Goal: Information Seeking & Learning: Learn about a topic

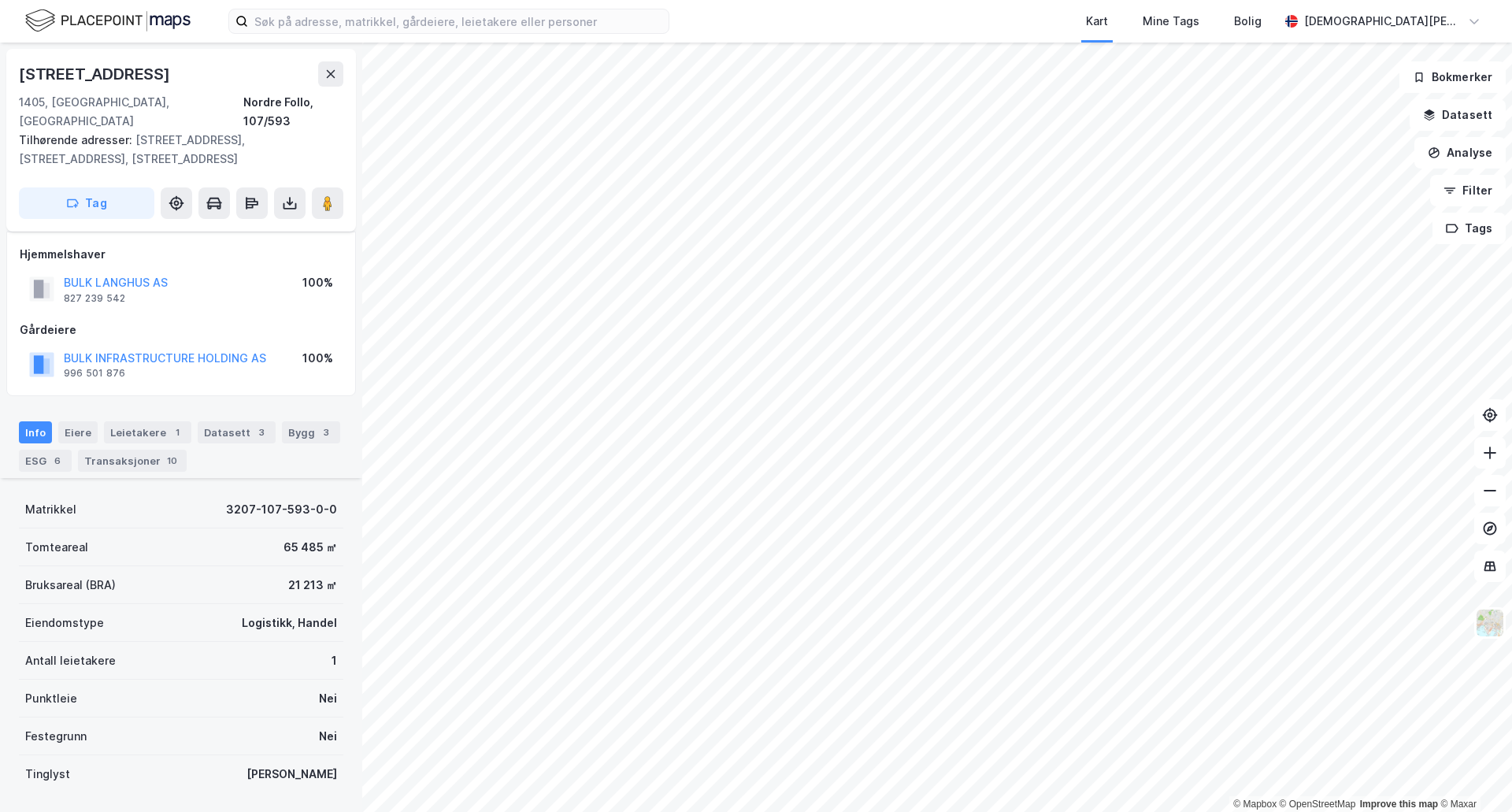
scroll to position [241, 0]
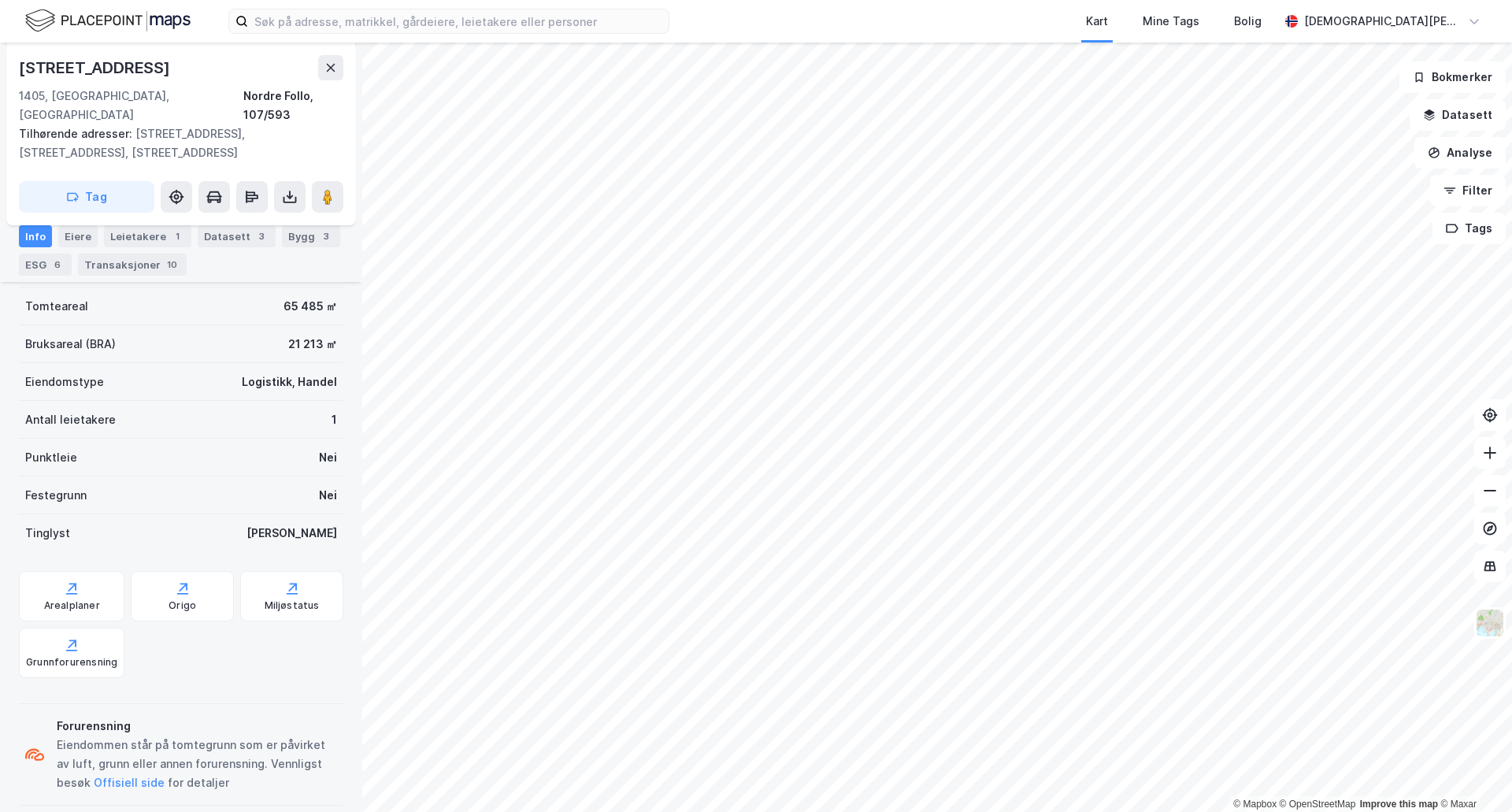
click at [782, 811] on html "Kart Mine Tags [PERSON_NAME] [PERSON_NAME] © Mapbox © OpenStreetMap Improve thi…" at bounding box center [756, 406] width 1512 height 812
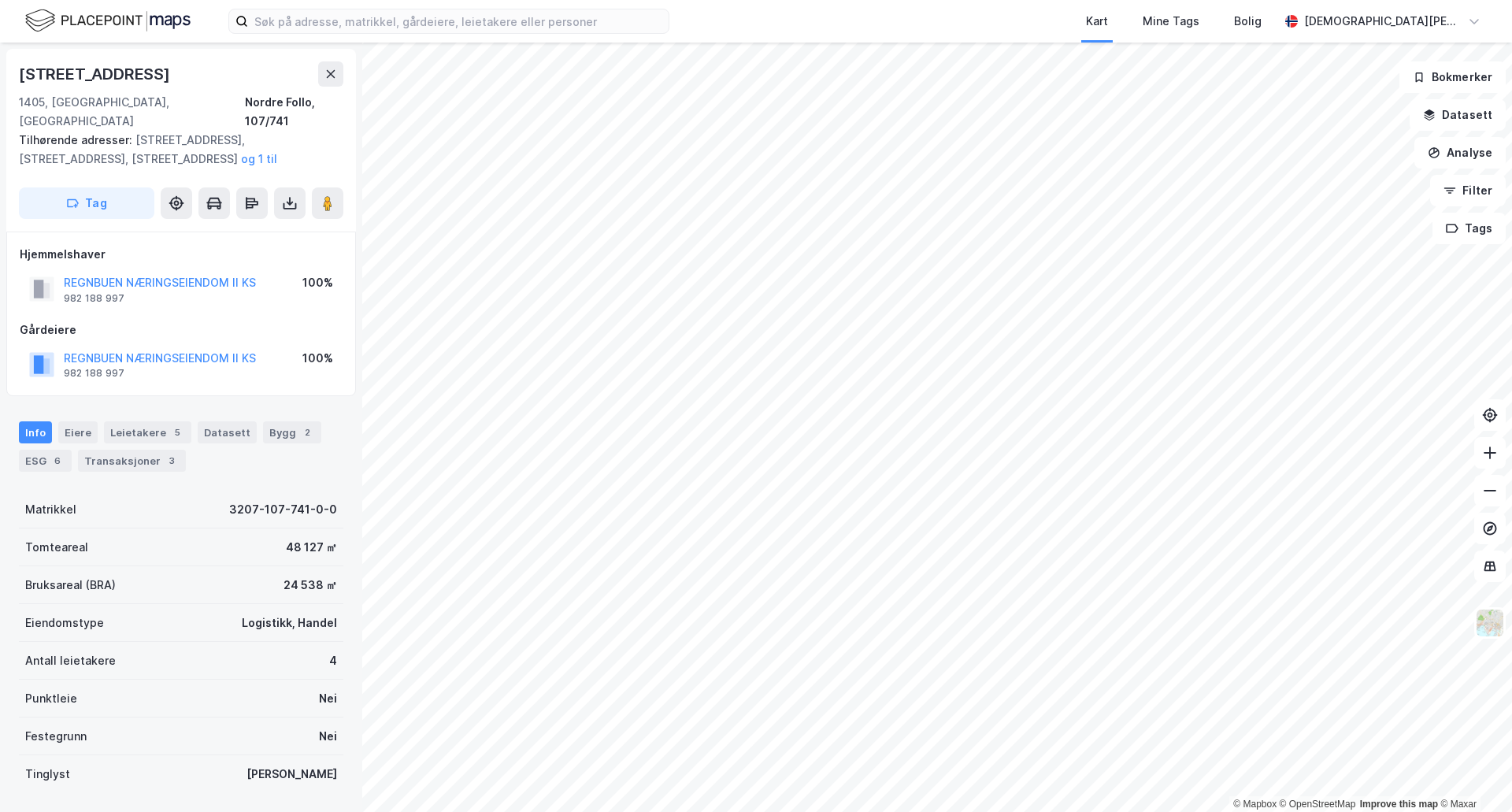
click at [762, 5] on div "Kart Mine Tags [PERSON_NAME] [PERSON_NAME] © Mapbox © OpenStreetMap Improve thi…" at bounding box center [756, 406] width 1512 height 812
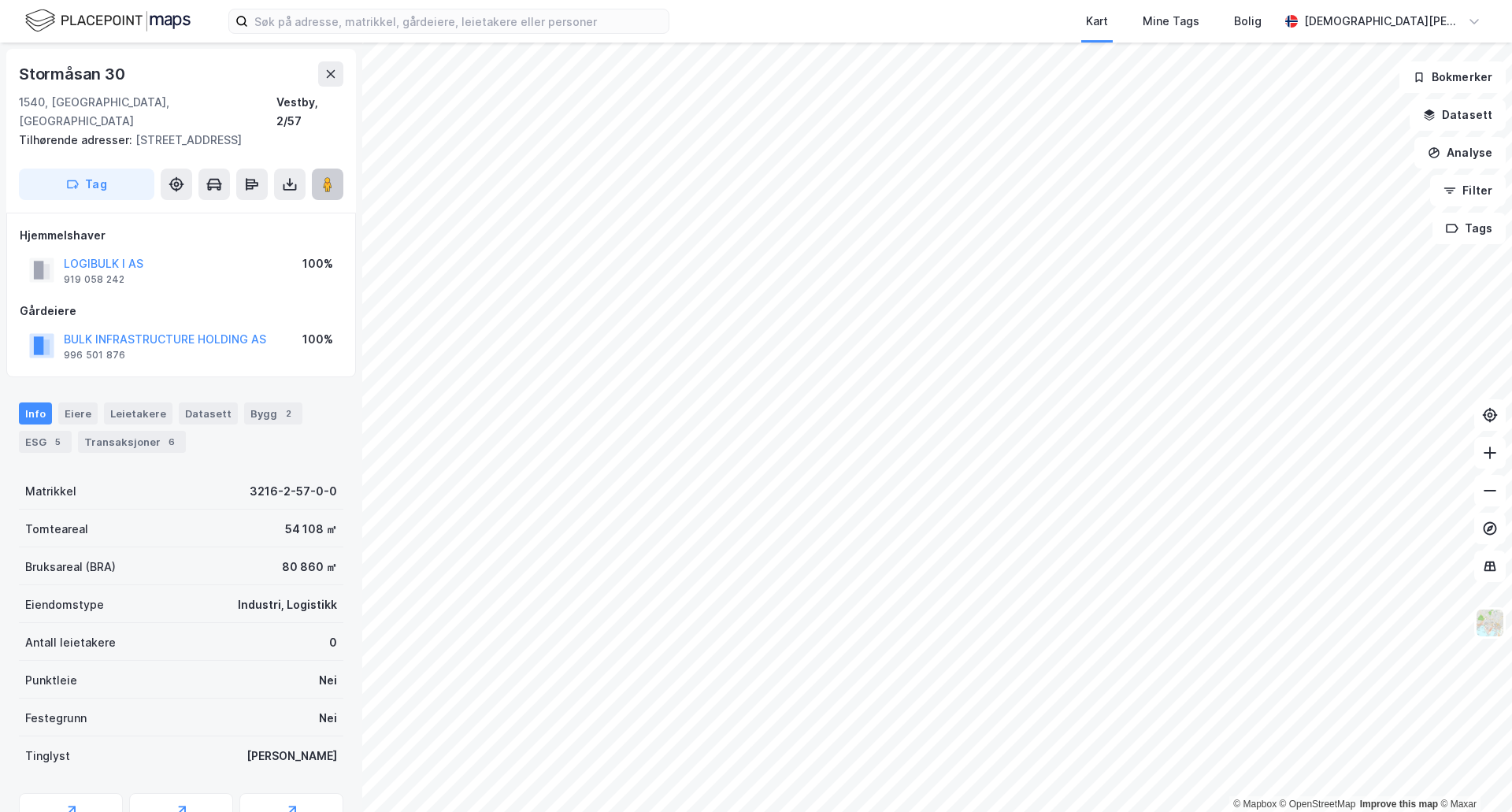
click at [330, 176] on image at bounding box center [327, 184] width 10 height 16
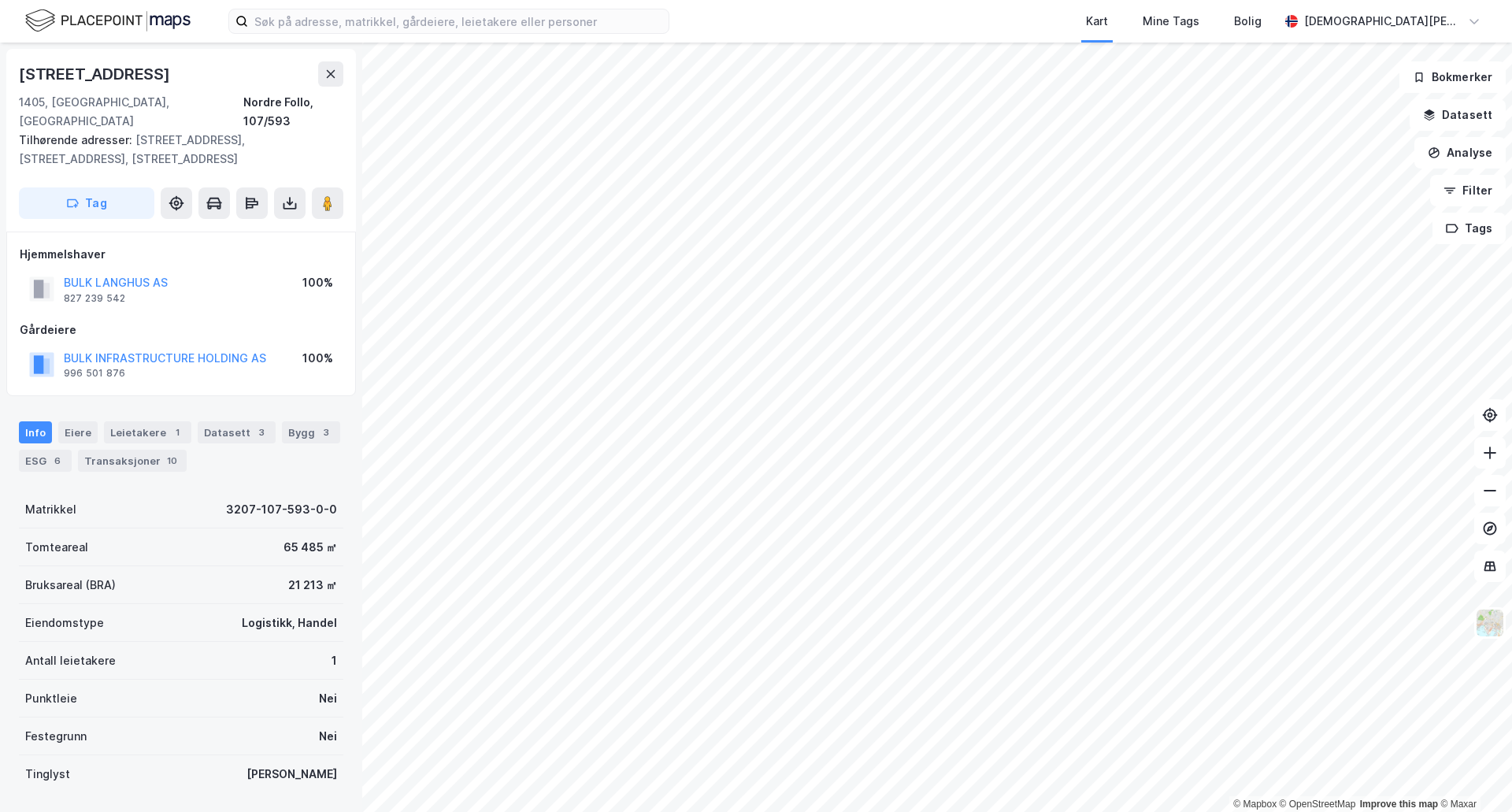
click at [1134, 4] on div "Kart Mine Tags [PERSON_NAME] [PERSON_NAME] © Mapbox © OpenStreetMap Improve thi…" at bounding box center [756, 406] width 1512 height 812
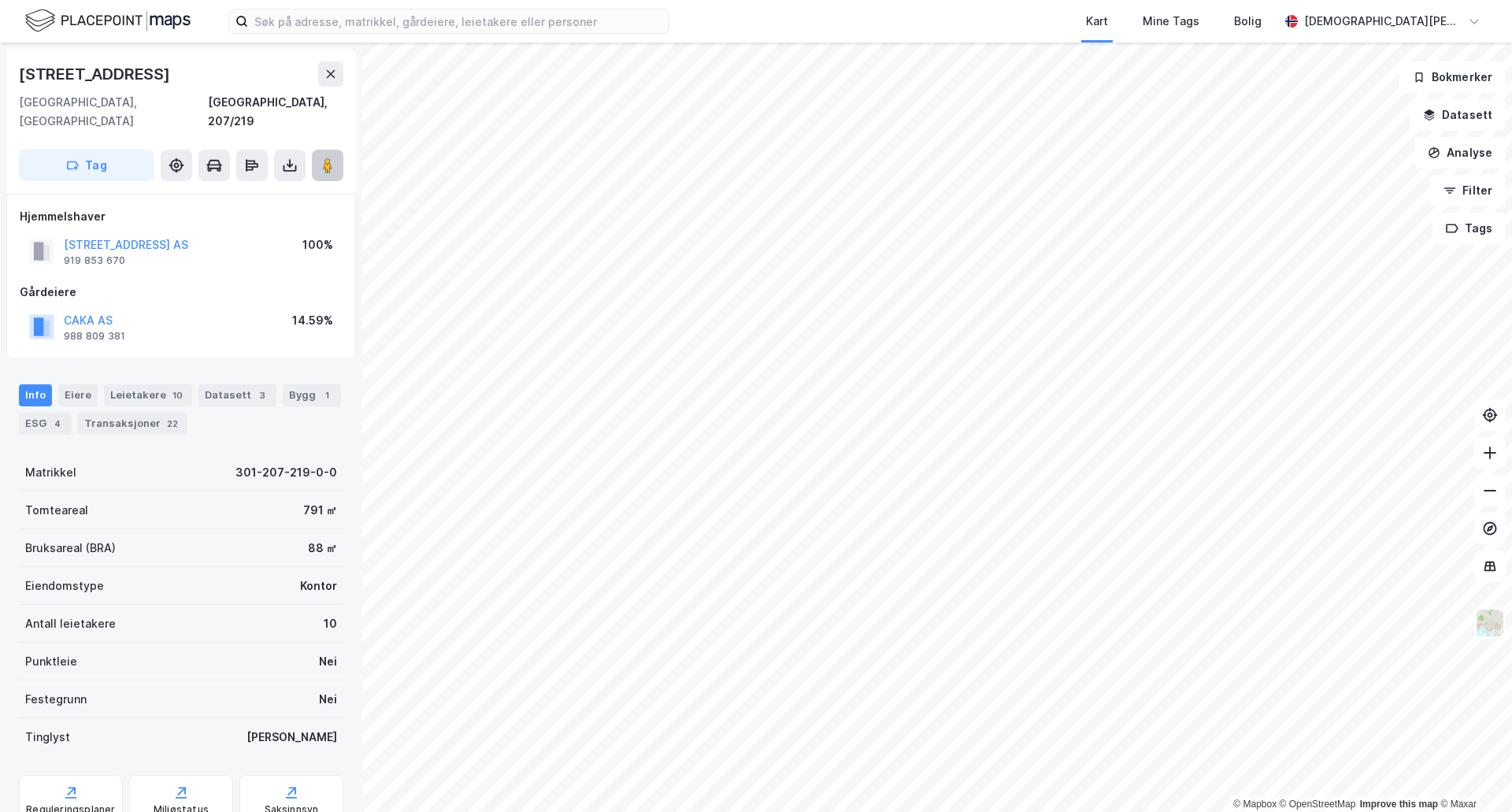
click at [330, 158] on image at bounding box center [327, 166] width 10 height 16
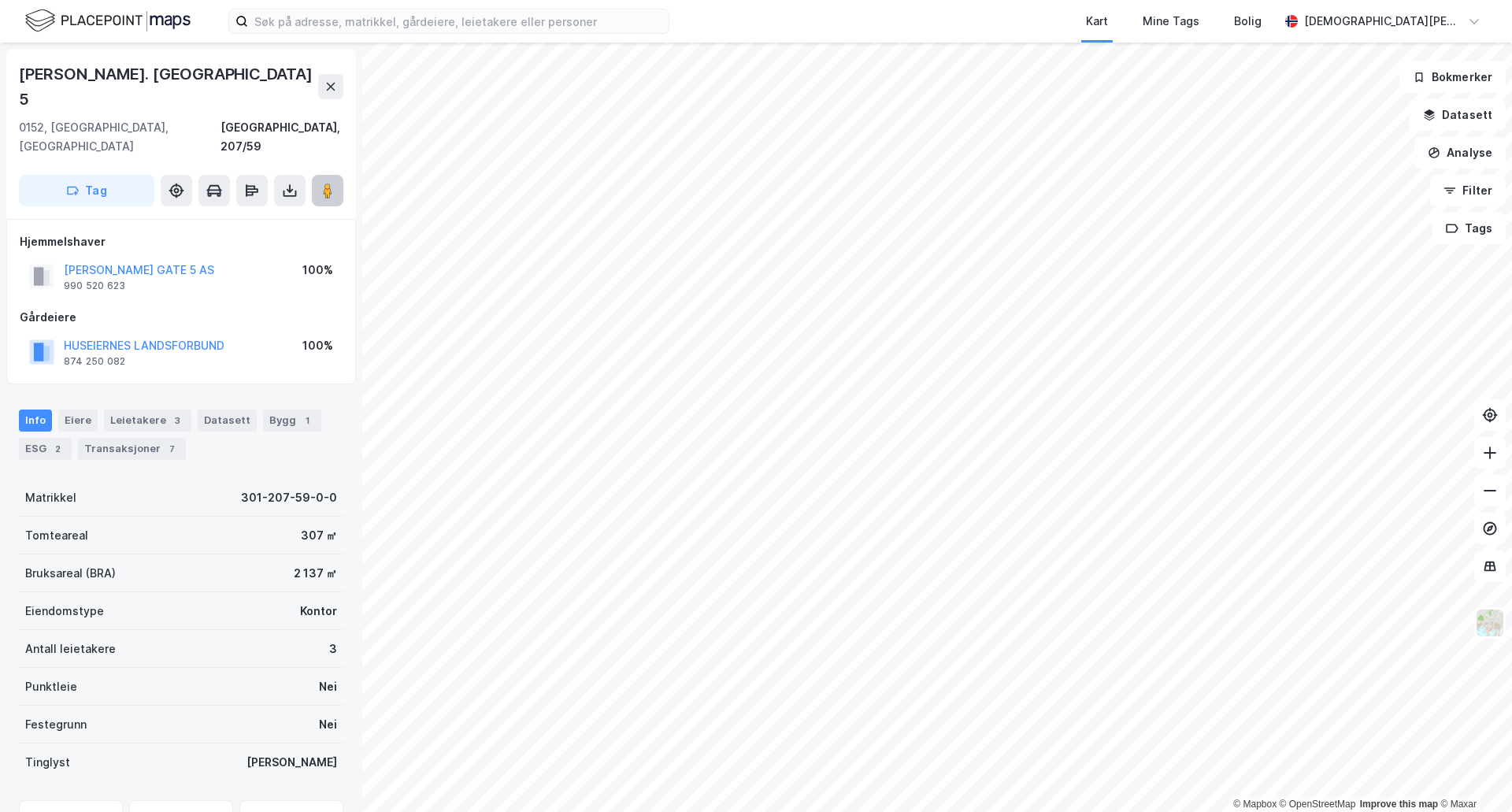
click at [335, 132] on div "[PERSON_NAME]. [STREET_ADDRESS]" at bounding box center [181, 134] width 350 height 170
click at [333, 175] on button at bounding box center [328, 191] width 32 height 32
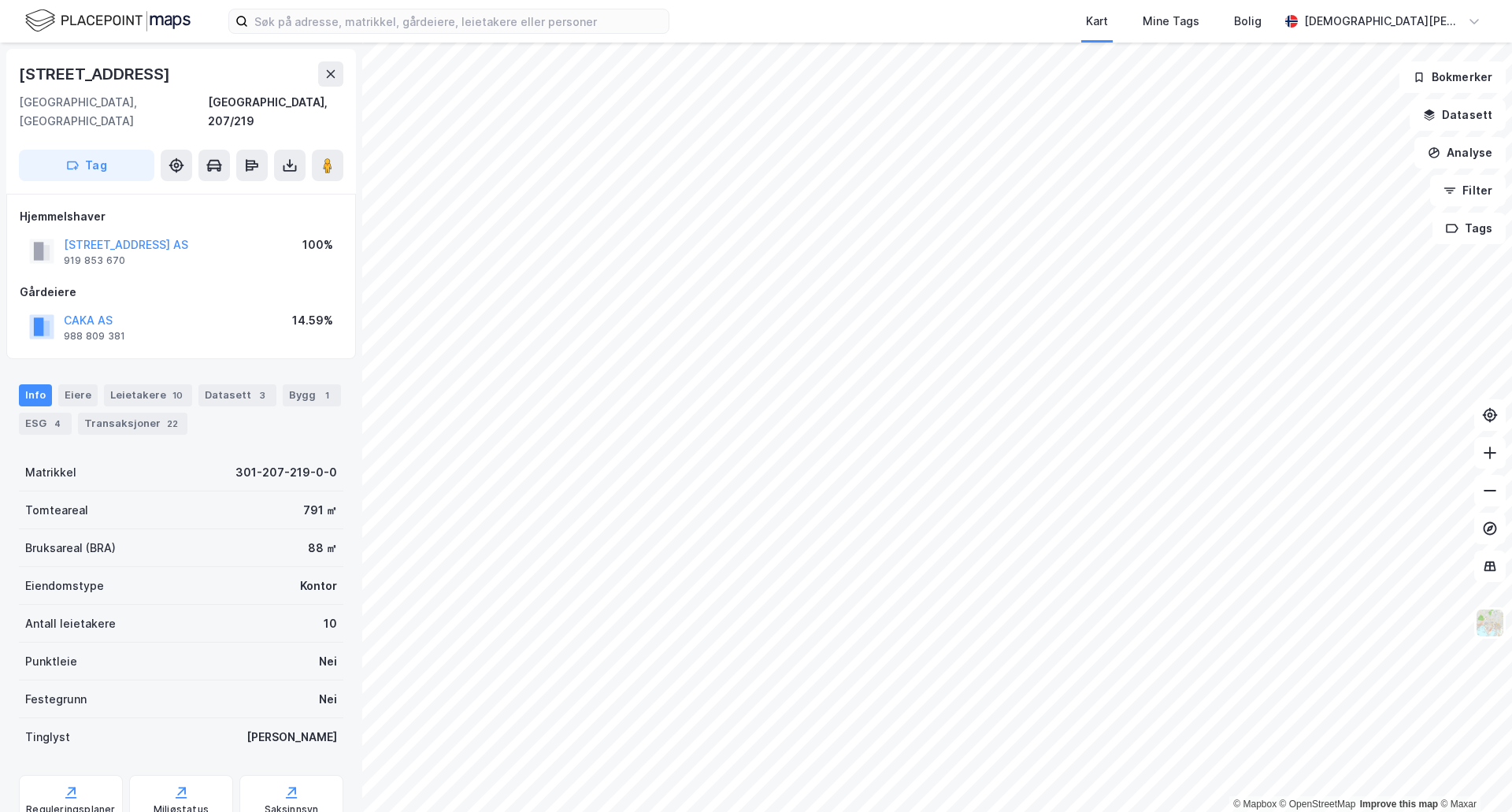
scroll to position [46, 0]
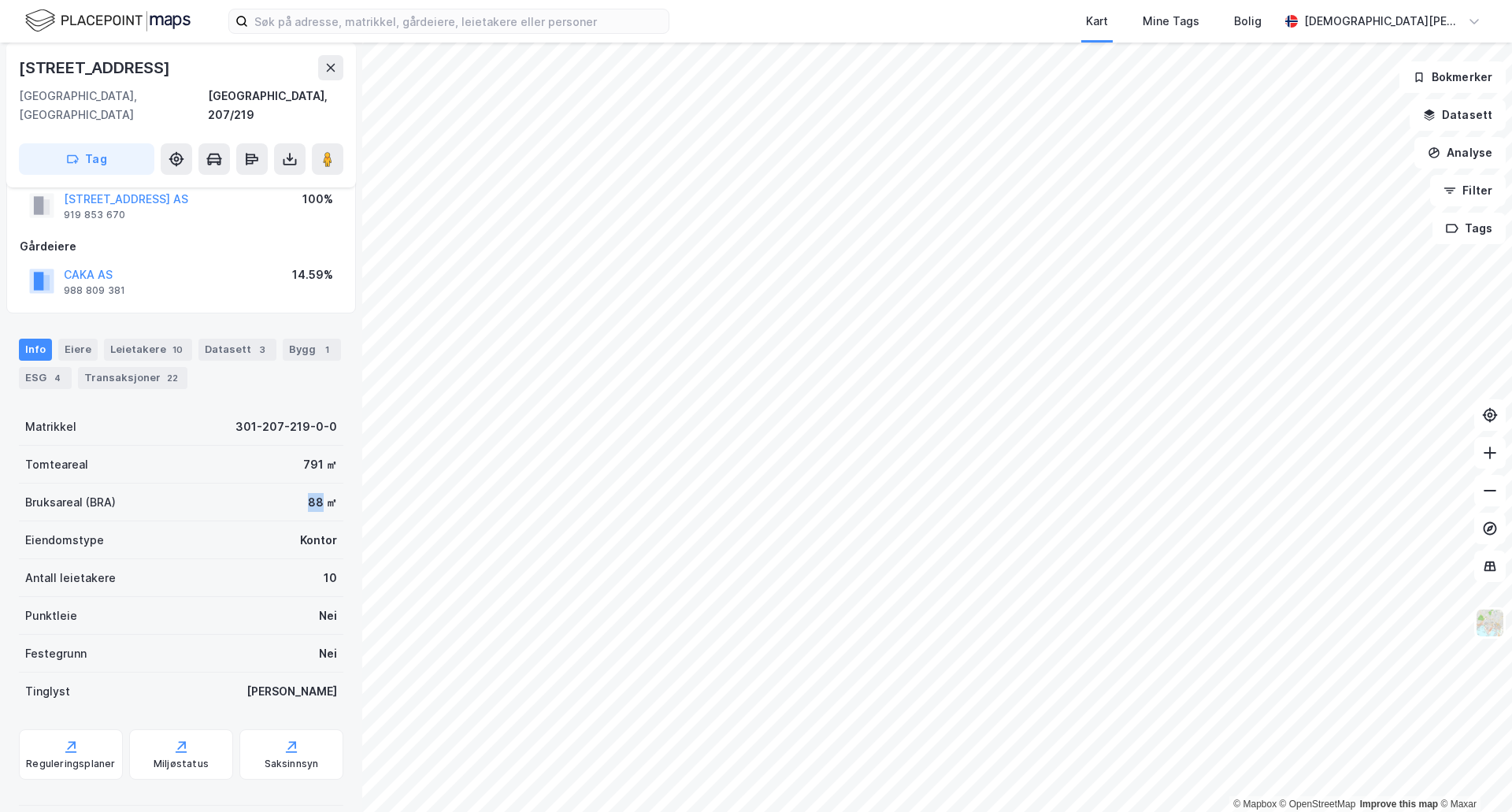
drag, startPoint x: 309, startPoint y: 482, endPoint x: 244, endPoint y: 494, distance: 66.1
click at [244, 494] on div "Bruksareal (BRA) 88 ㎡" at bounding box center [181, 503] width 324 height 38
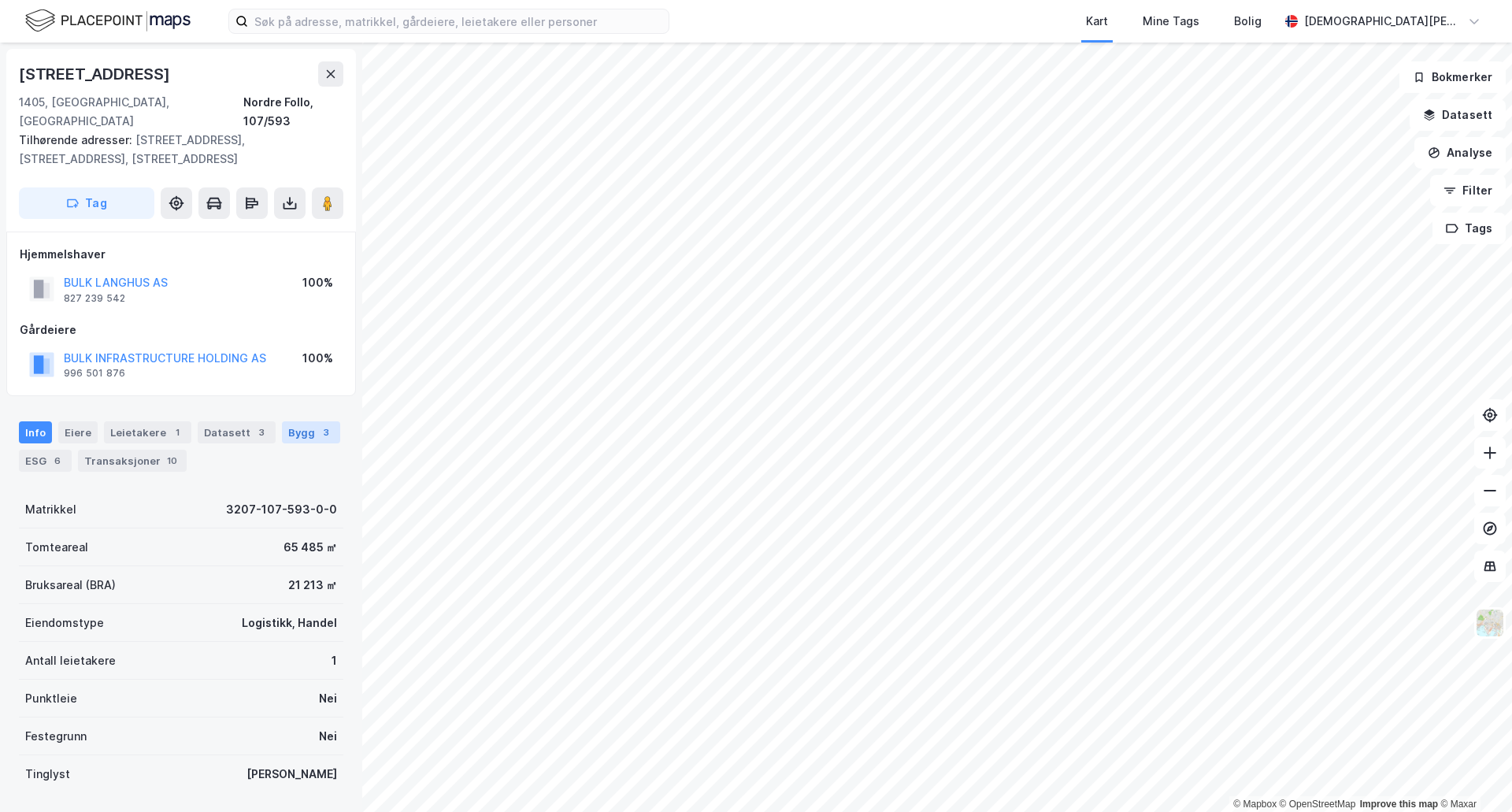
click at [314, 421] on div "Bygg 3" at bounding box center [311, 432] width 58 height 22
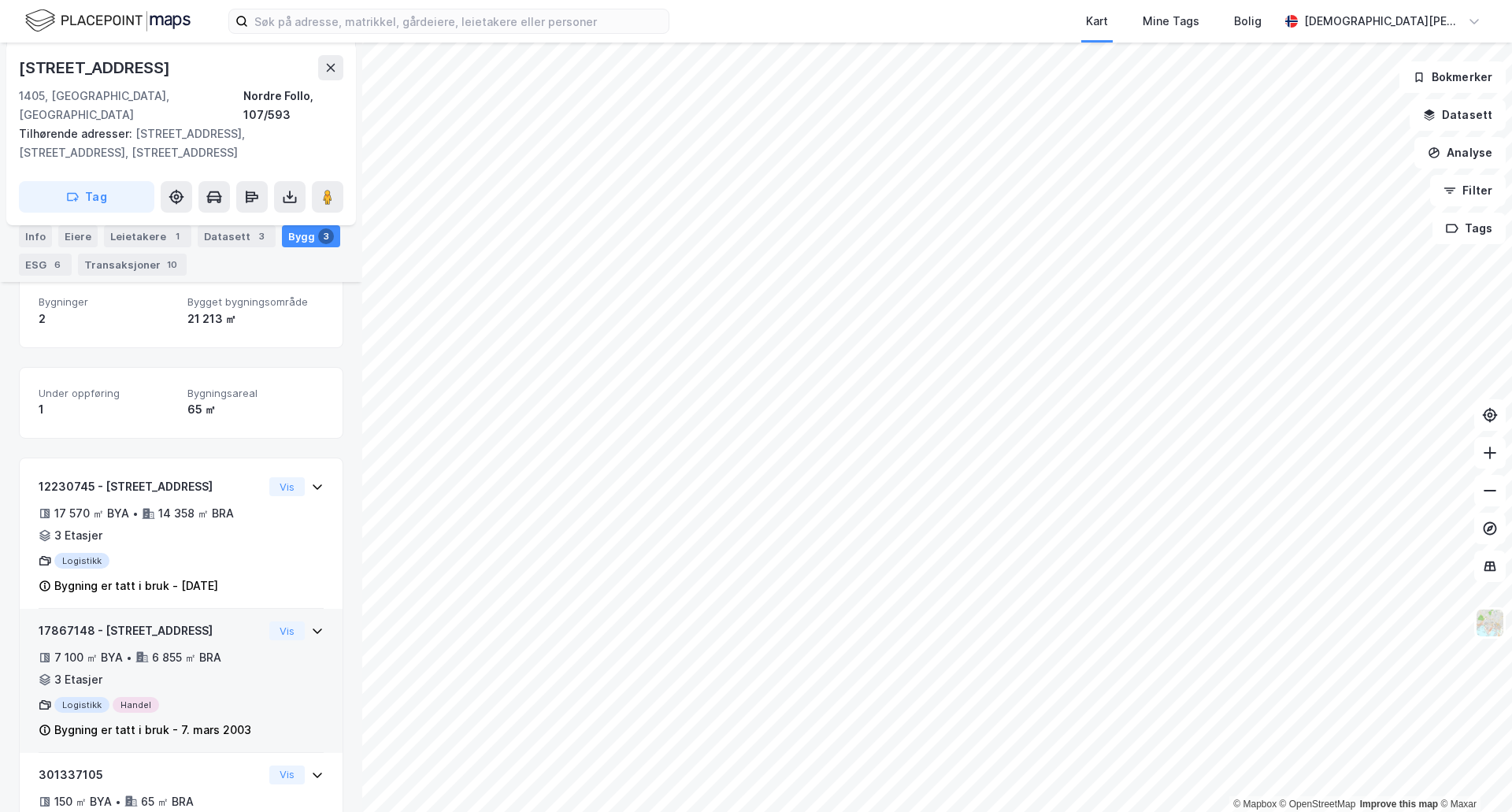
scroll to position [306, 0]
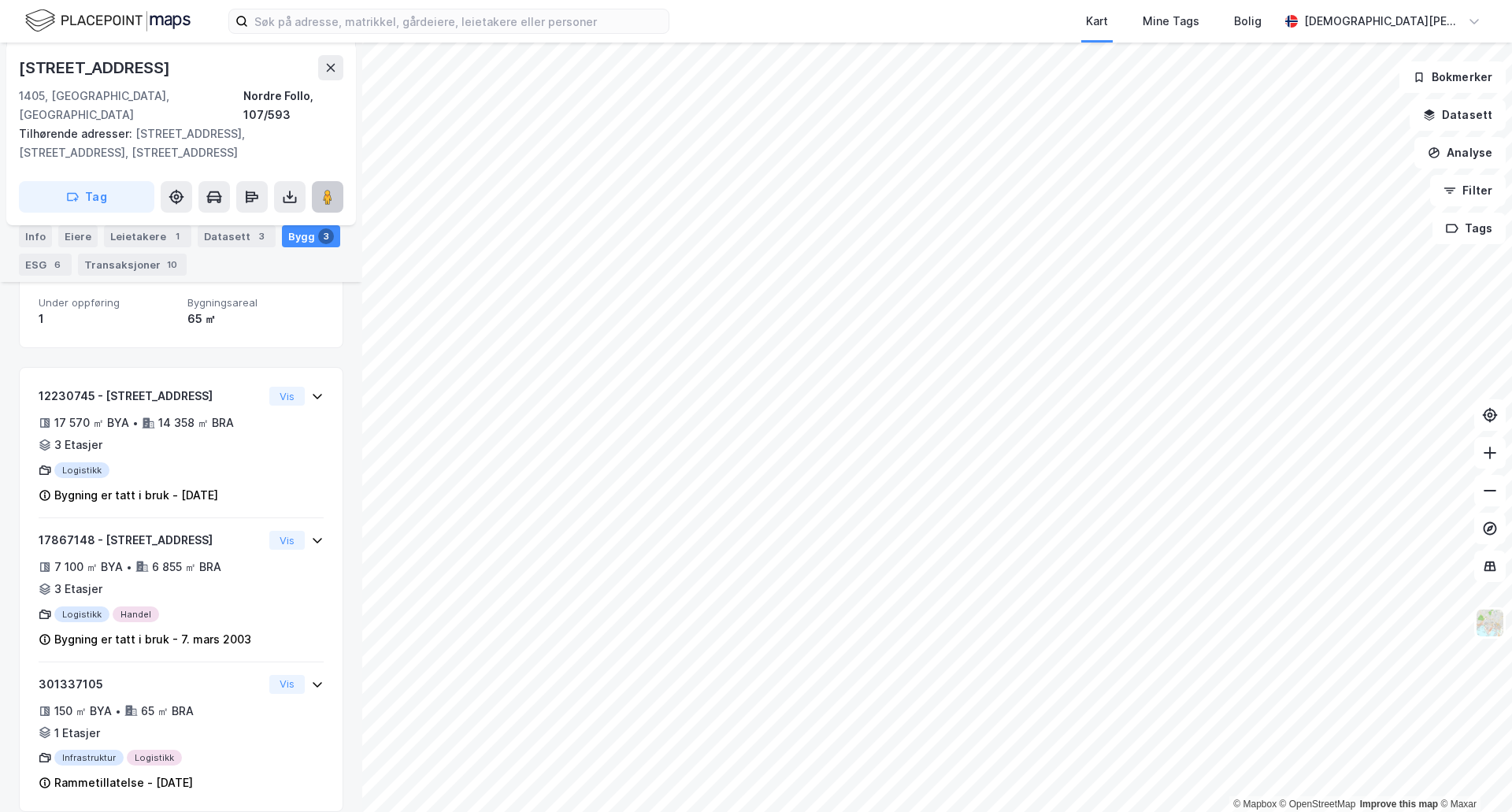
click at [323, 189] on image at bounding box center [327, 197] width 10 height 16
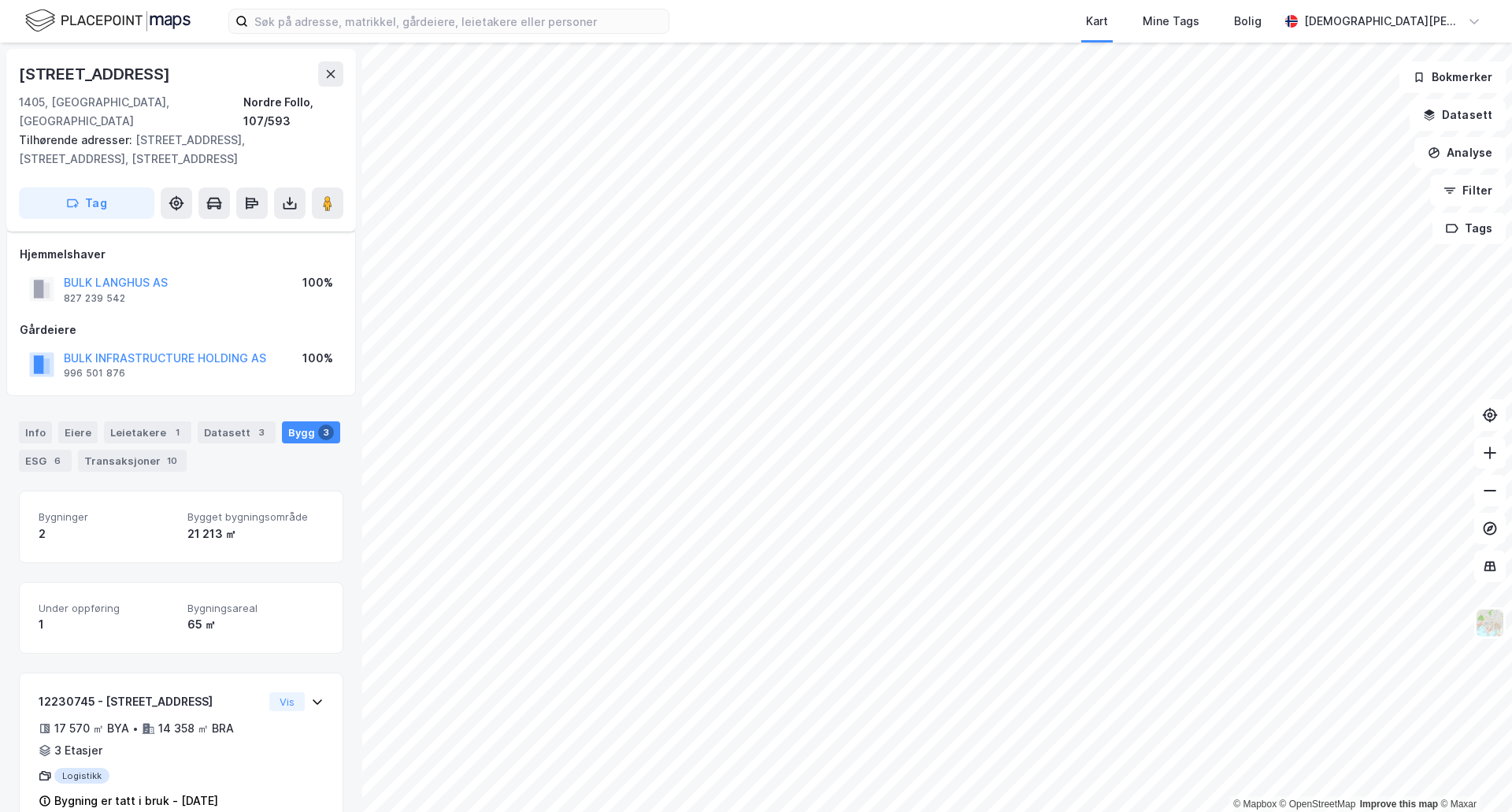
scroll to position [15, 0]
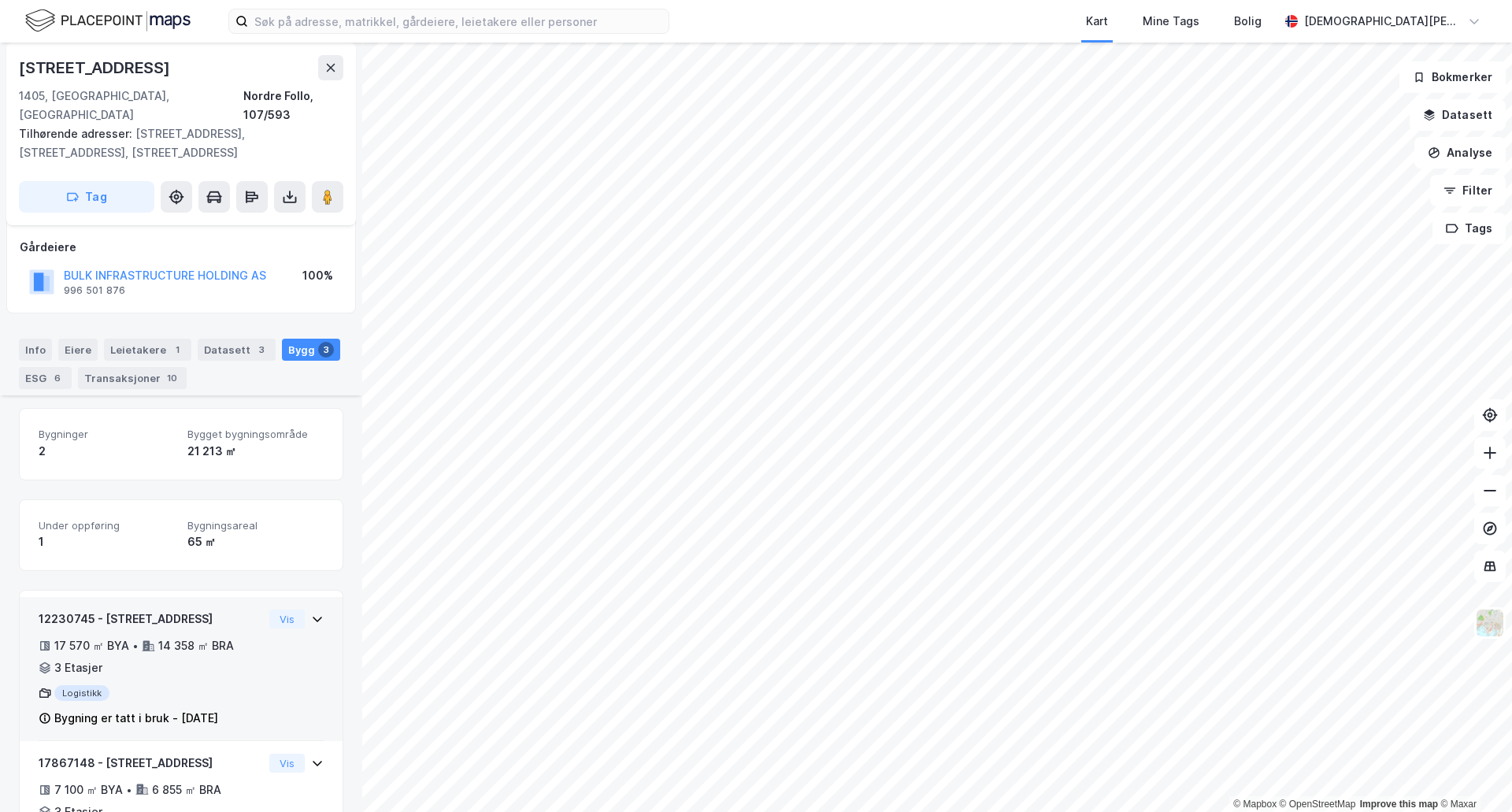
scroll to position [306, 0]
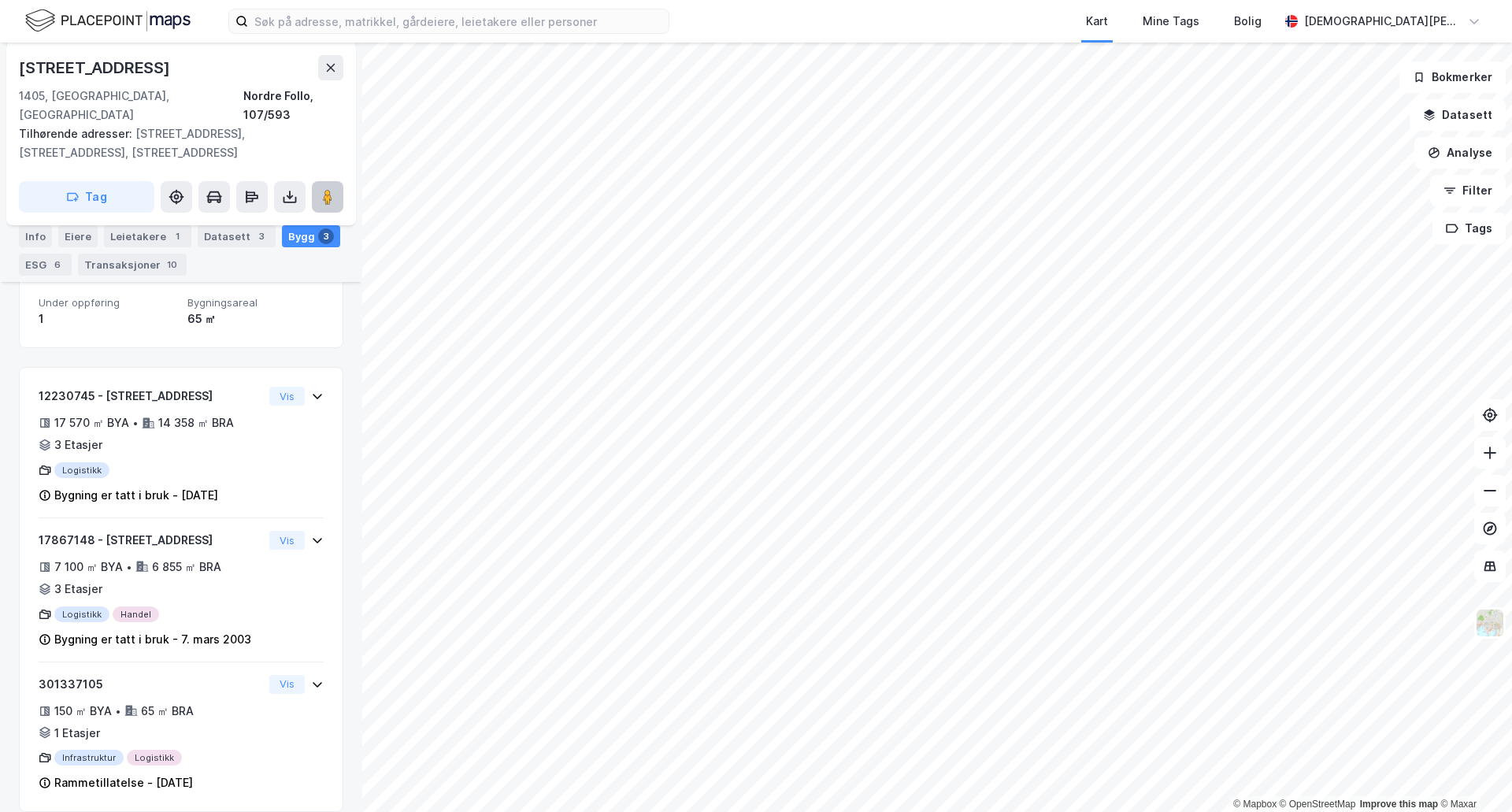
click at [326, 189] on image at bounding box center [327, 197] width 10 height 16
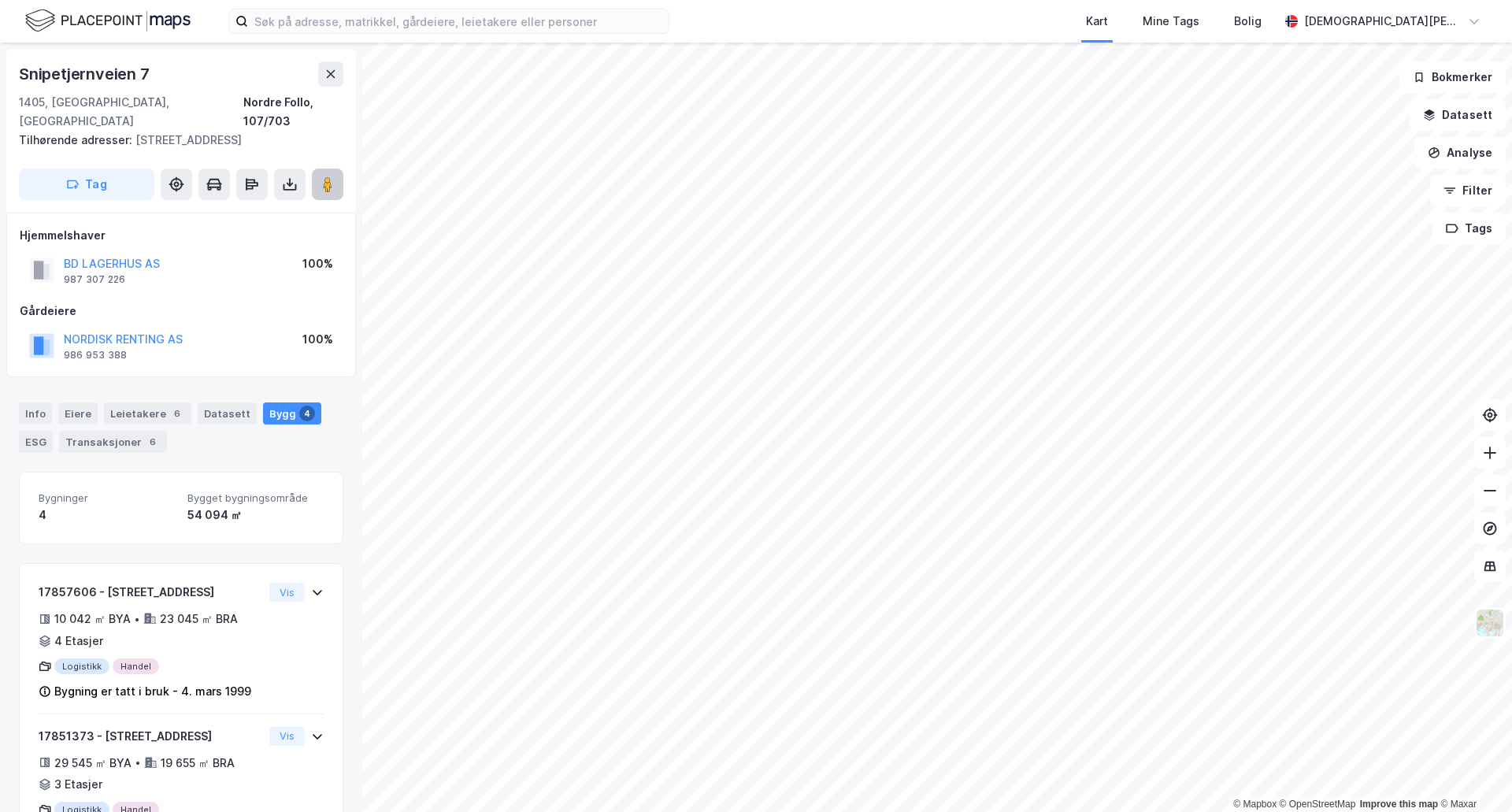
click at [315, 168] on button at bounding box center [328, 184] width 32 height 32
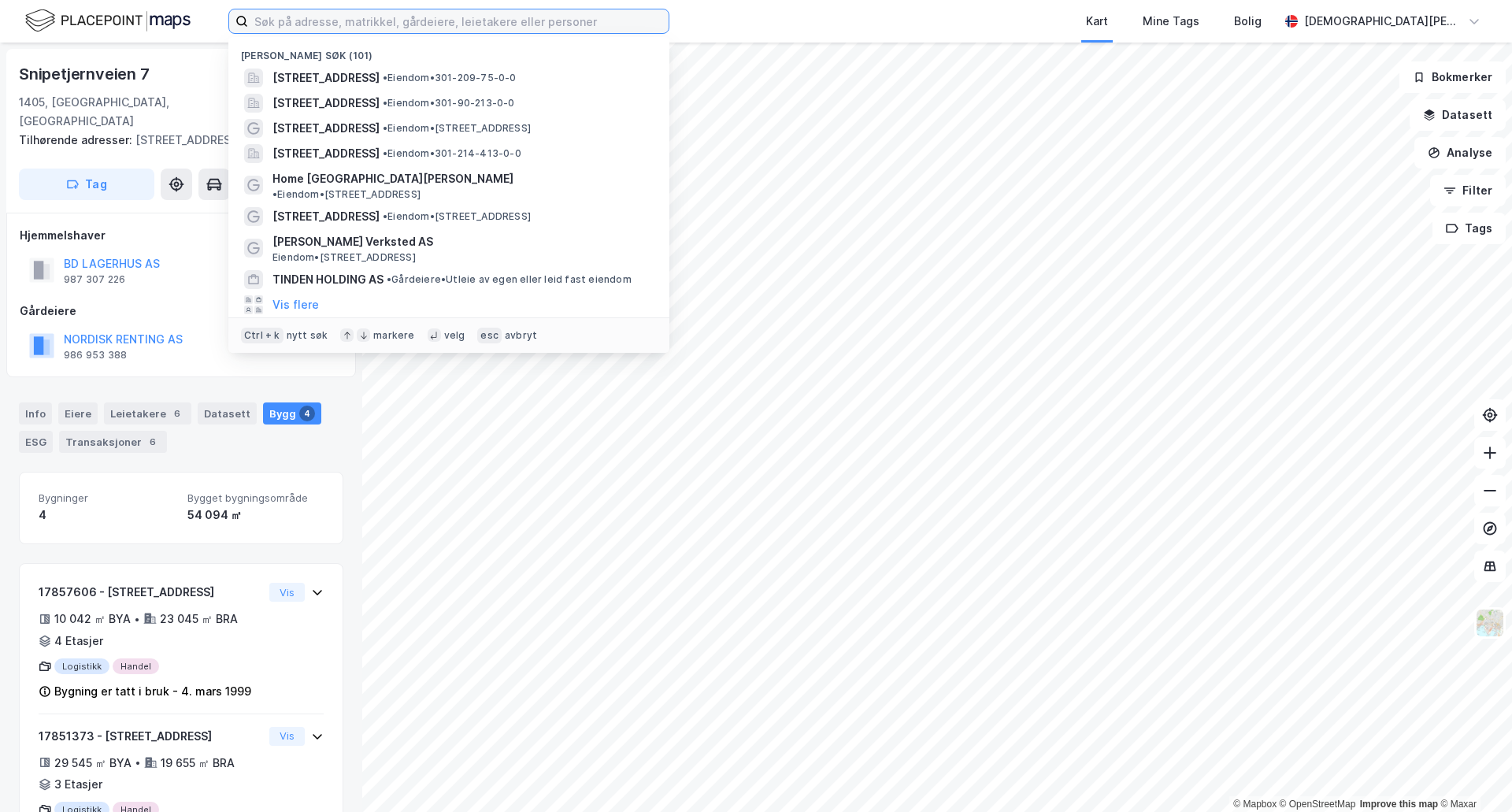
click at [386, 28] on input at bounding box center [458, 21] width 421 height 24
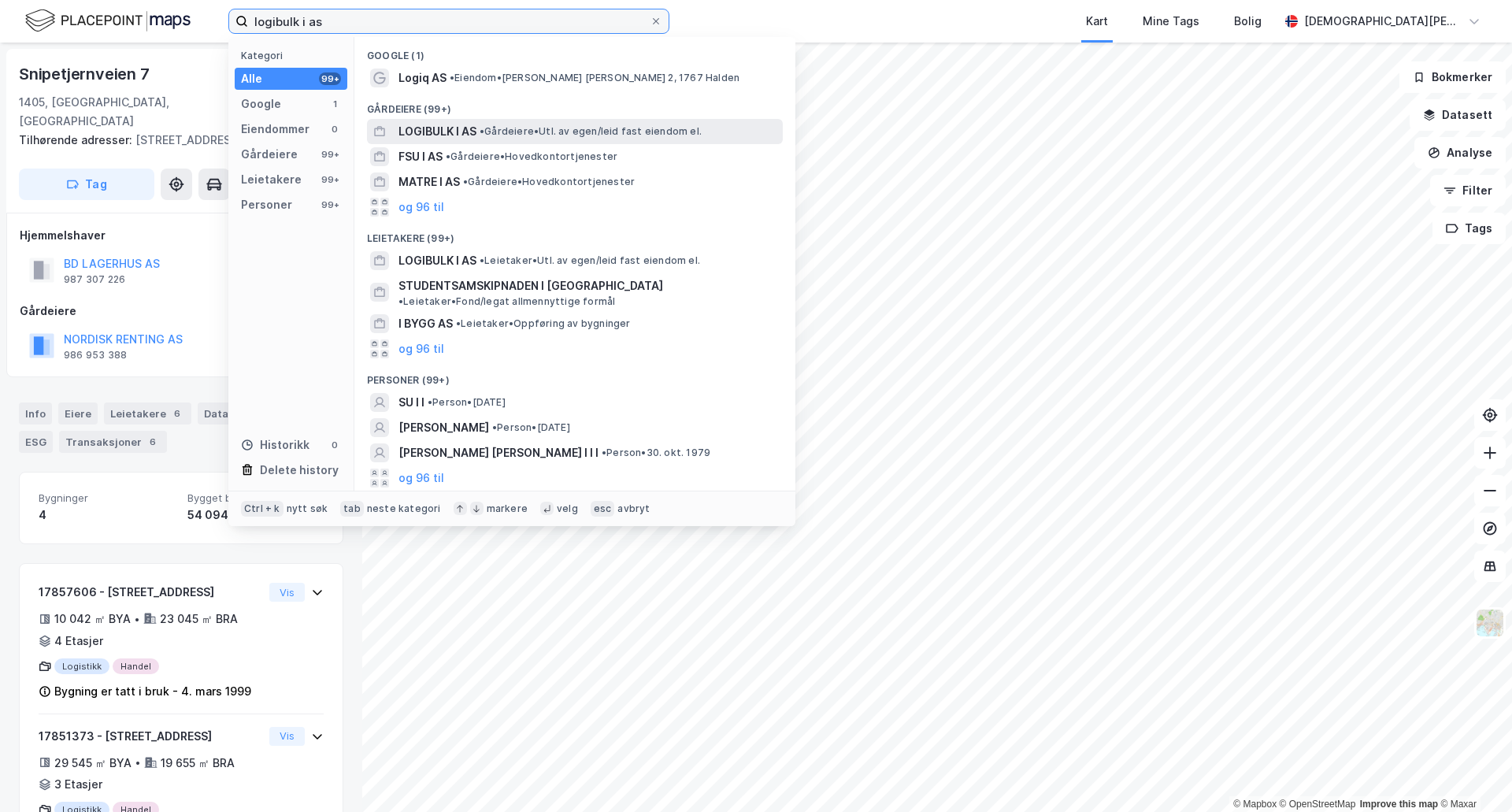
type input "logibulk i as"
click at [499, 128] on span "• Gårdeiere • Utl. av egen/leid fast eiendom el." at bounding box center [590, 131] width 222 height 12
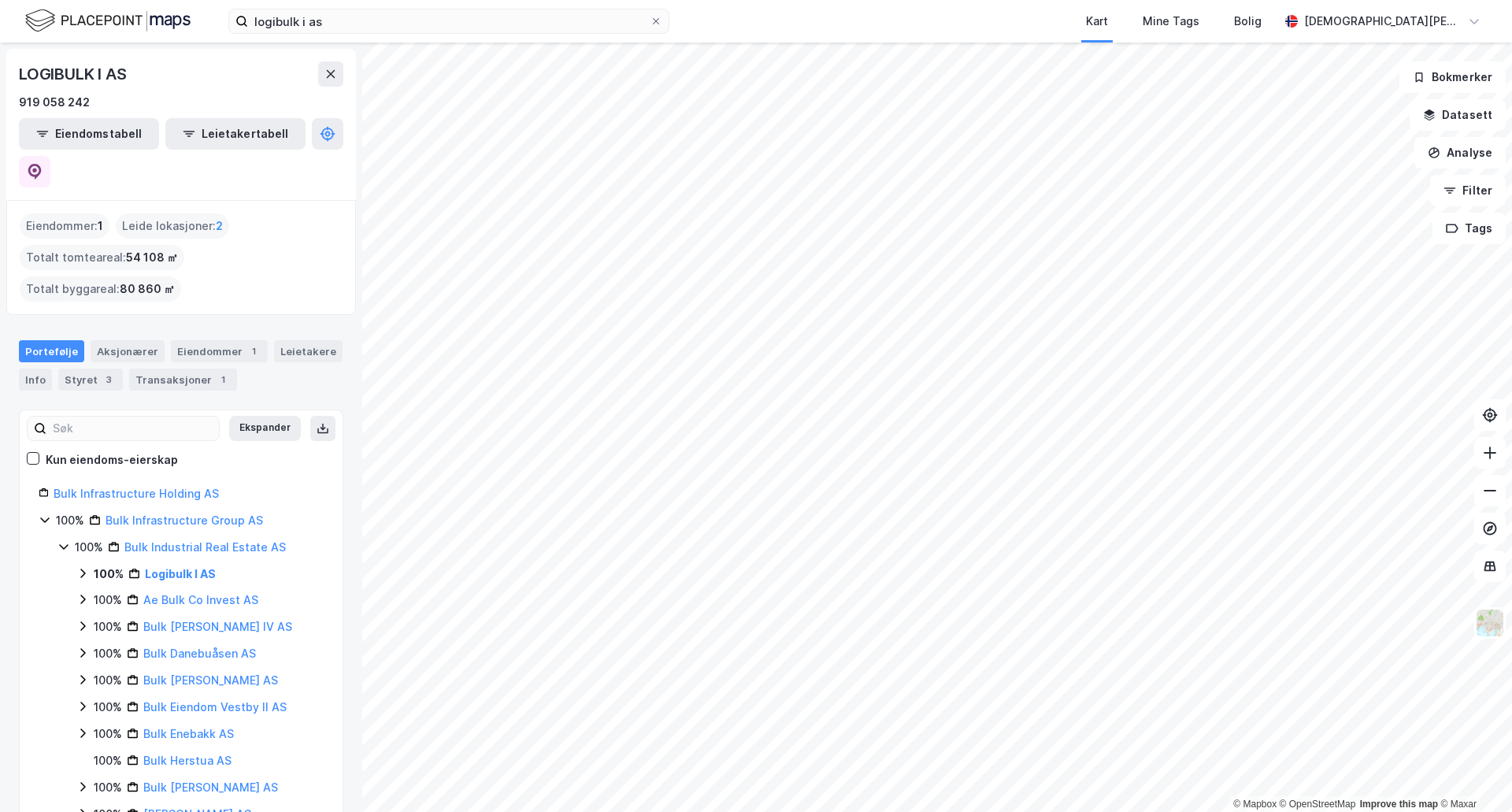
click at [1079, 811] on html "logibulk i as Kart Mine Tags [PERSON_NAME] [PERSON_NAME] © Mapbox © OpenStreetM…" at bounding box center [756, 406] width 1512 height 812
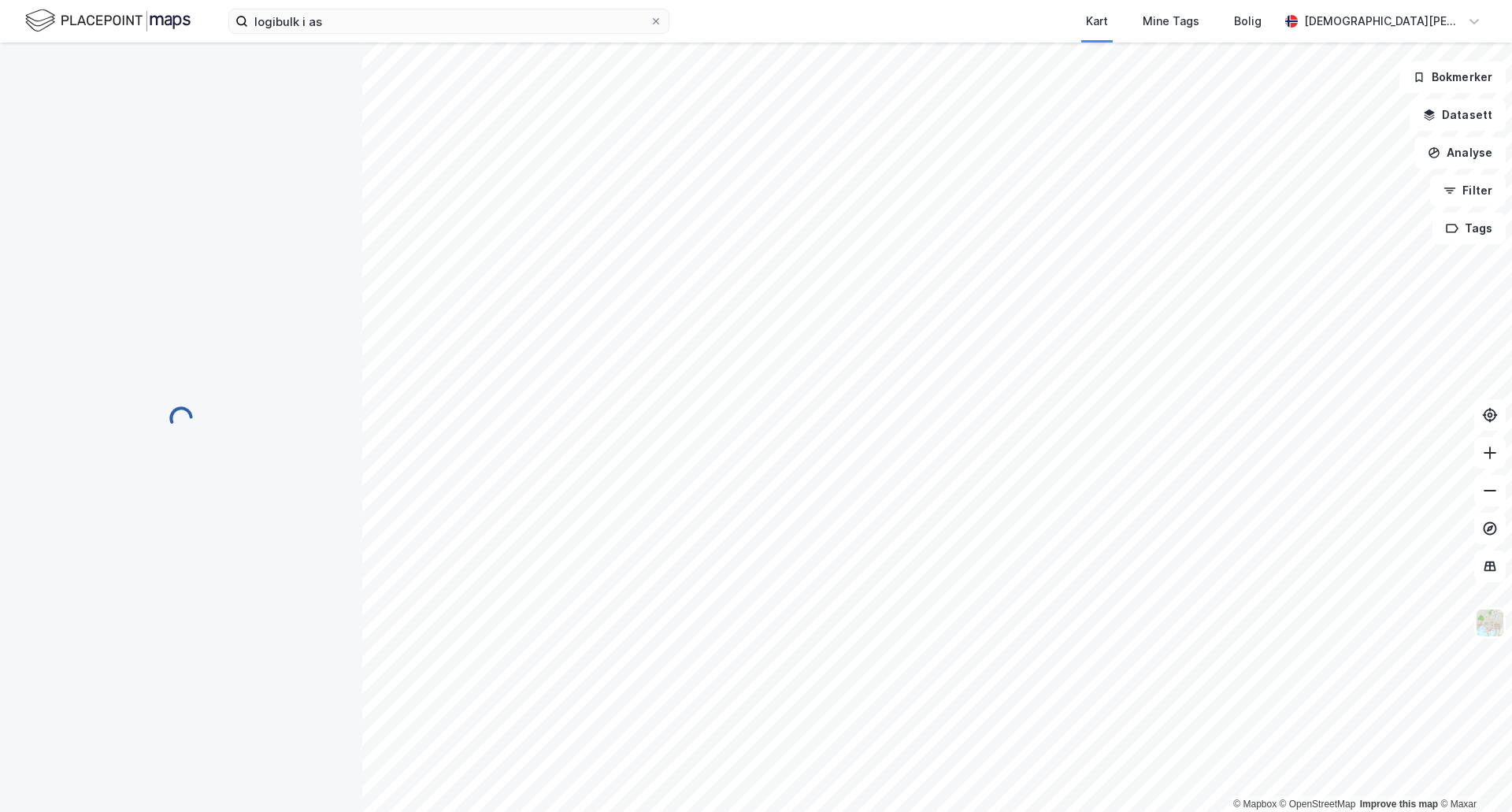
scroll to position [3, 0]
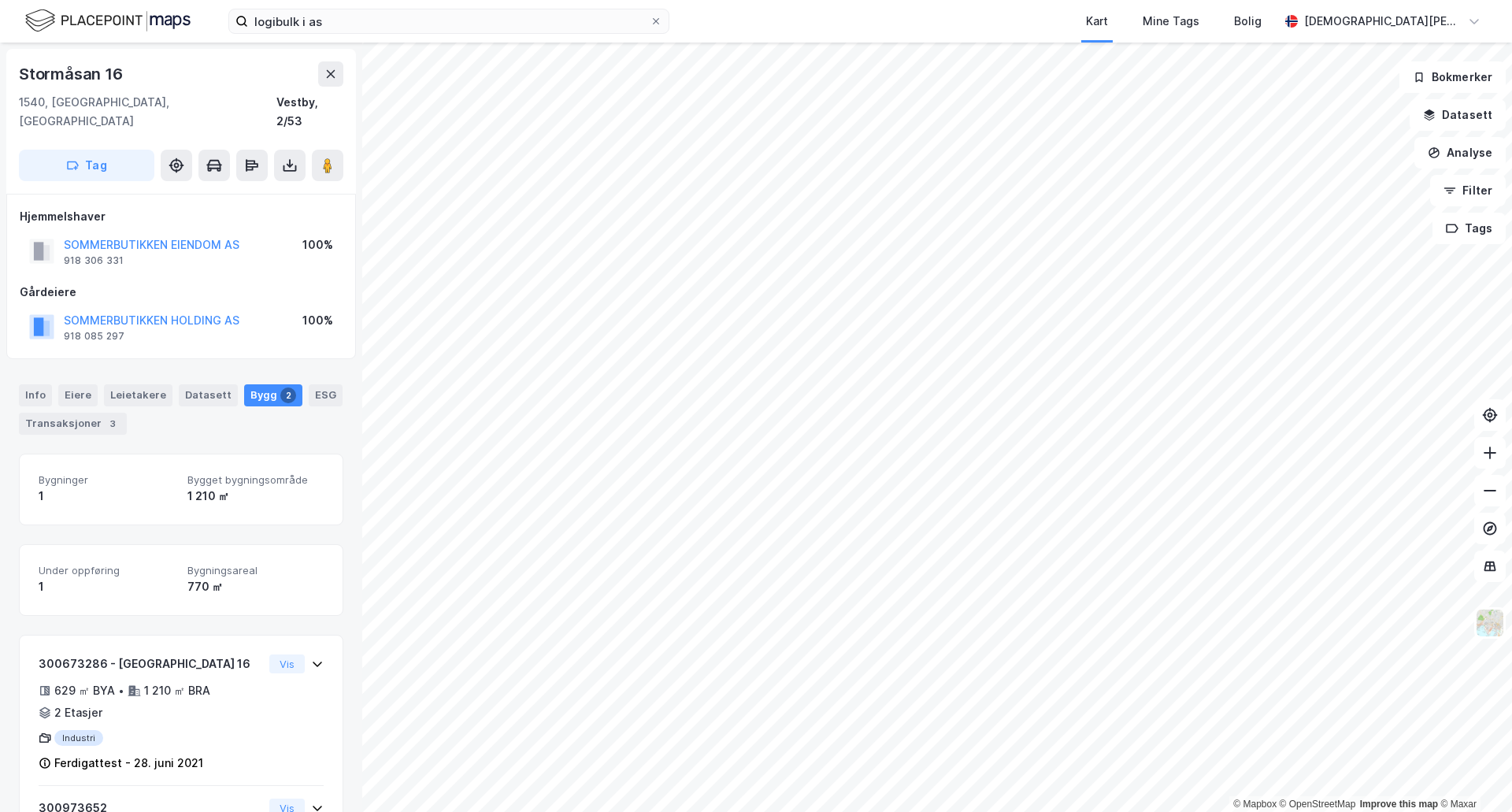
scroll to position [3, 0]
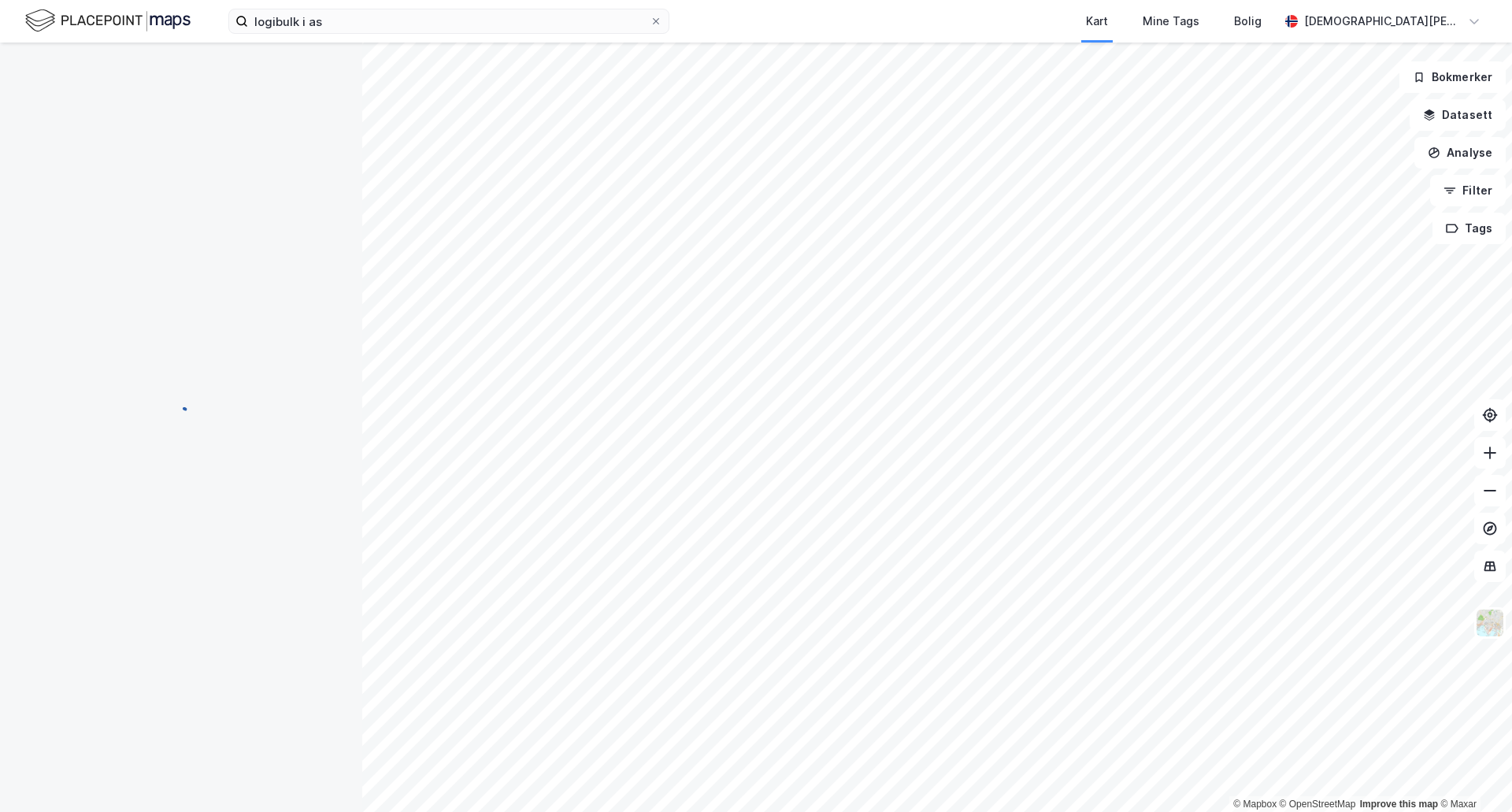
scroll to position [3, 0]
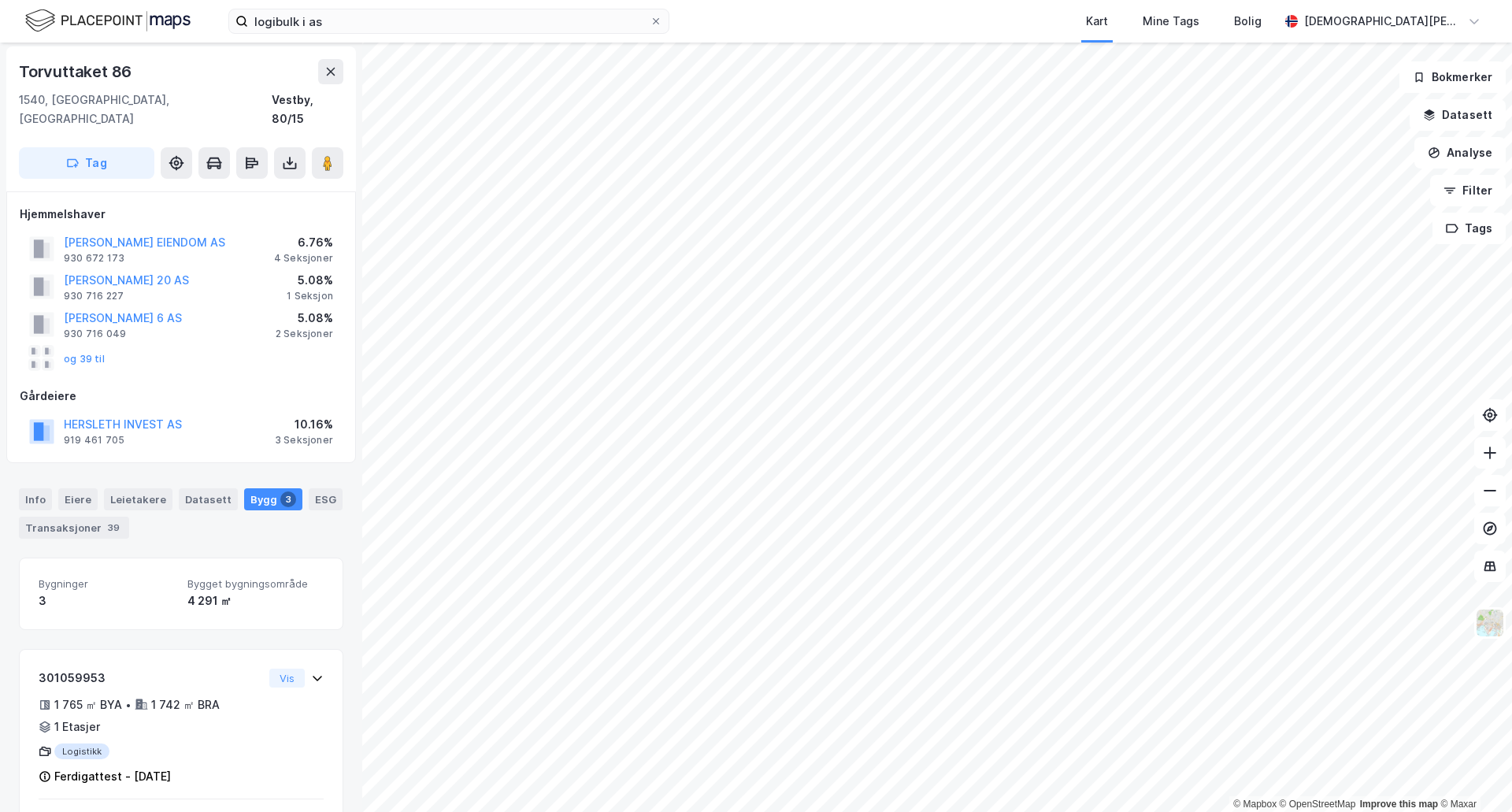
click at [836, 811] on html "logibulk i as Kart Mine Tags [PERSON_NAME] [PERSON_NAME] © Mapbox © OpenStreetM…" at bounding box center [756, 406] width 1512 height 812
click at [349, 13] on input "logibulk i as" at bounding box center [448, 21] width 401 height 24
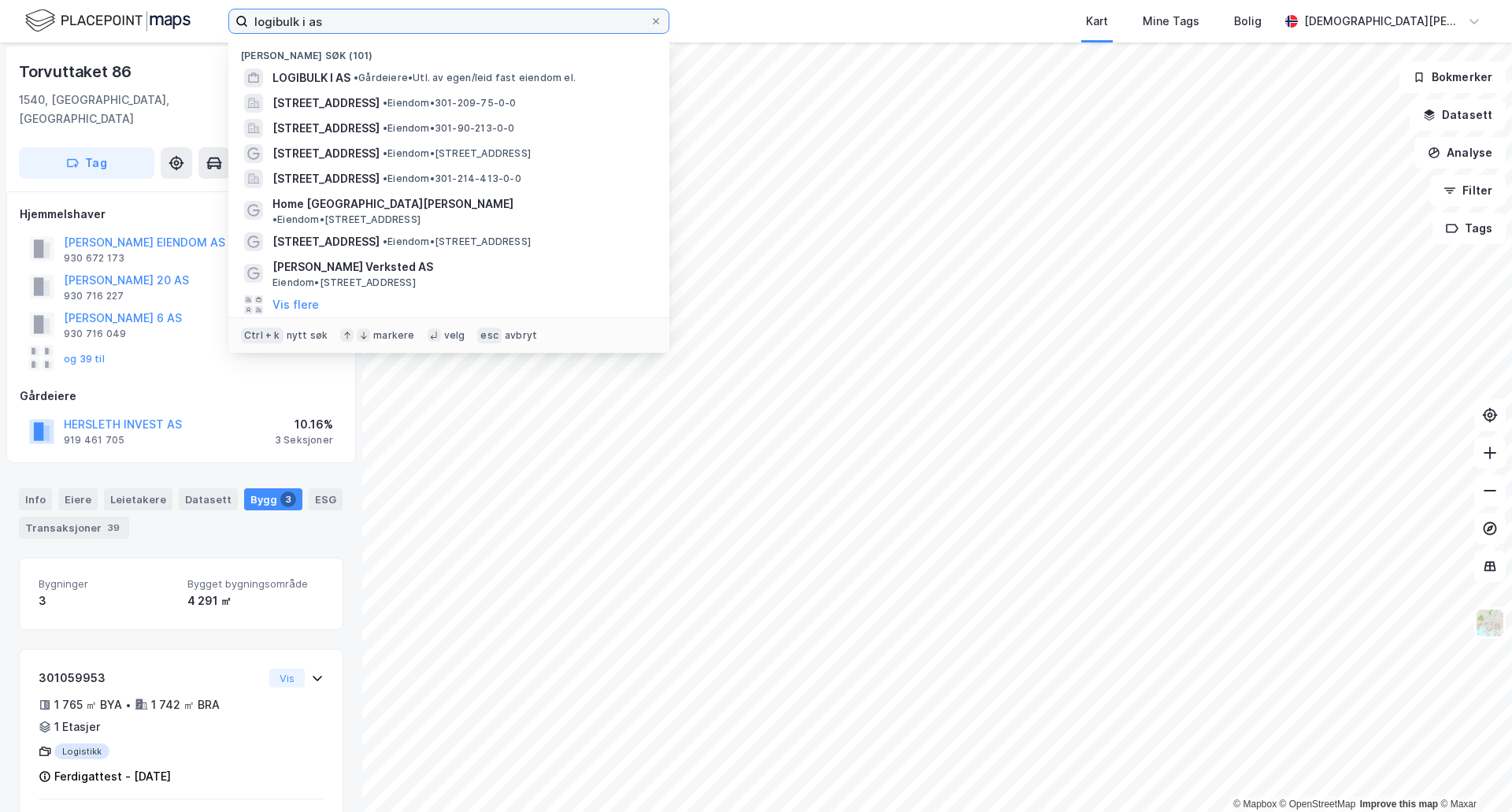
click at [337, 13] on input "logibulk i as" at bounding box center [448, 21] width 401 height 24
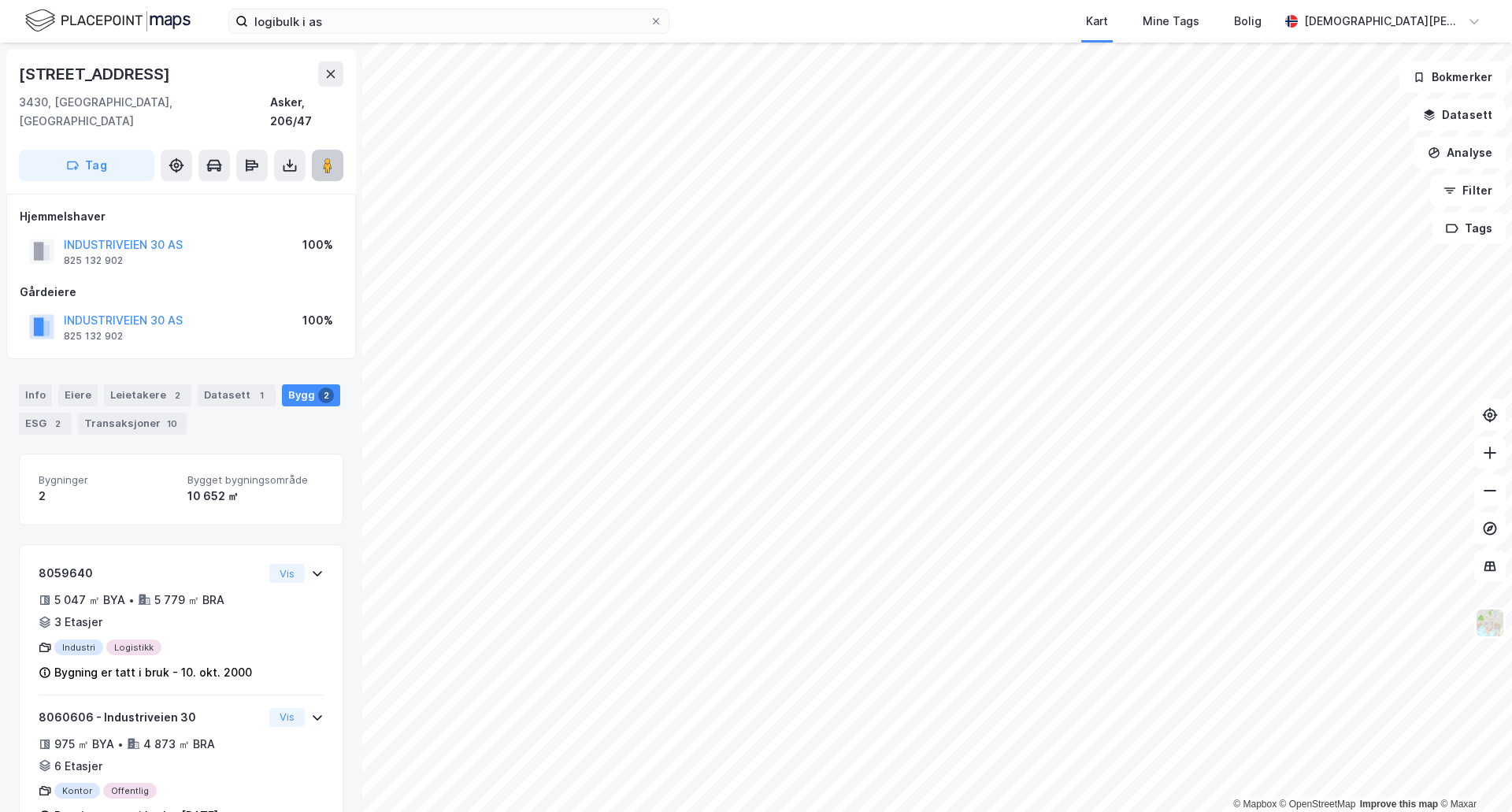
click at [326, 150] on button at bounding box center [328, 166] width 32 height 32
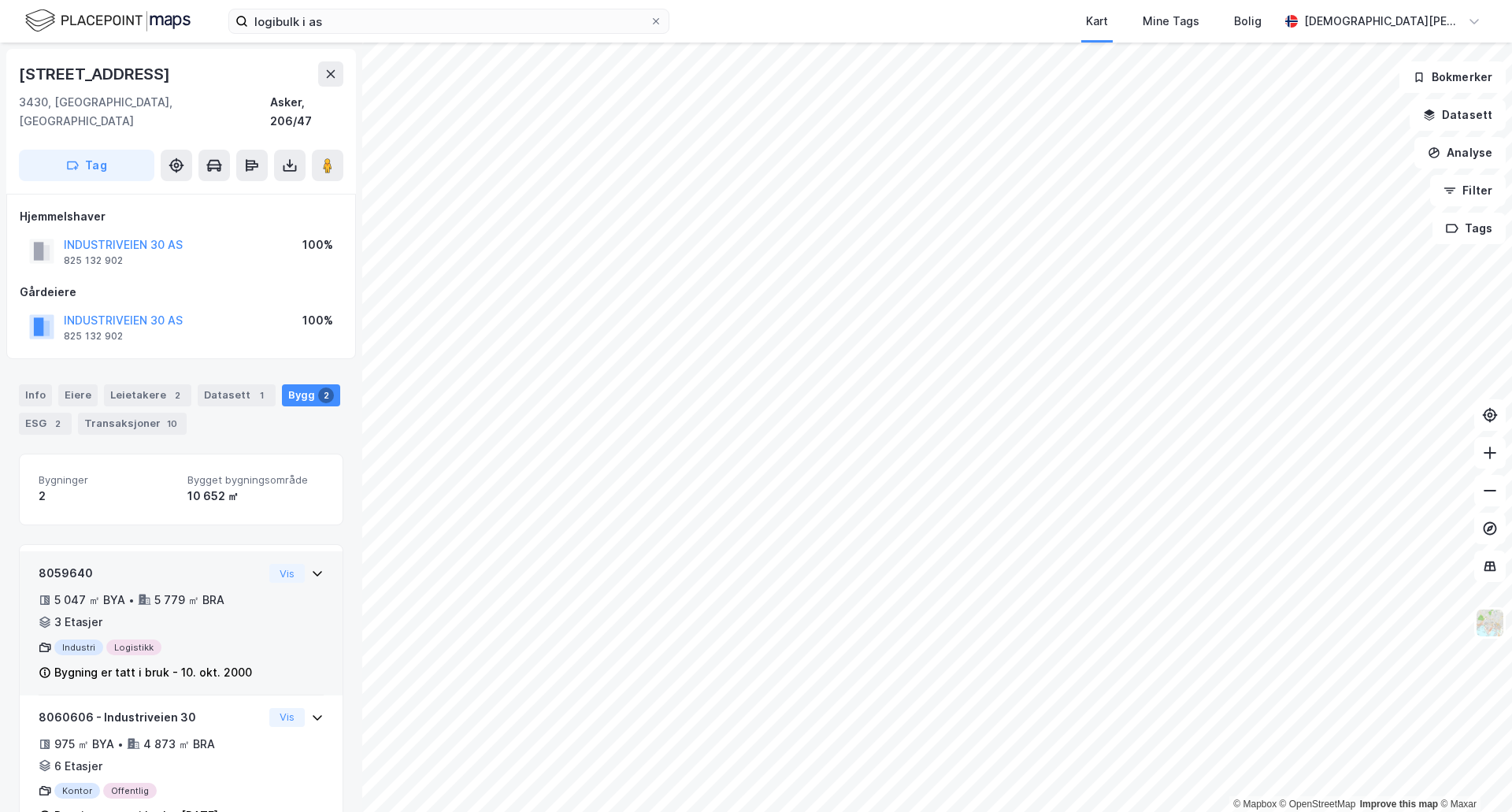
scroll to position [33, 0]
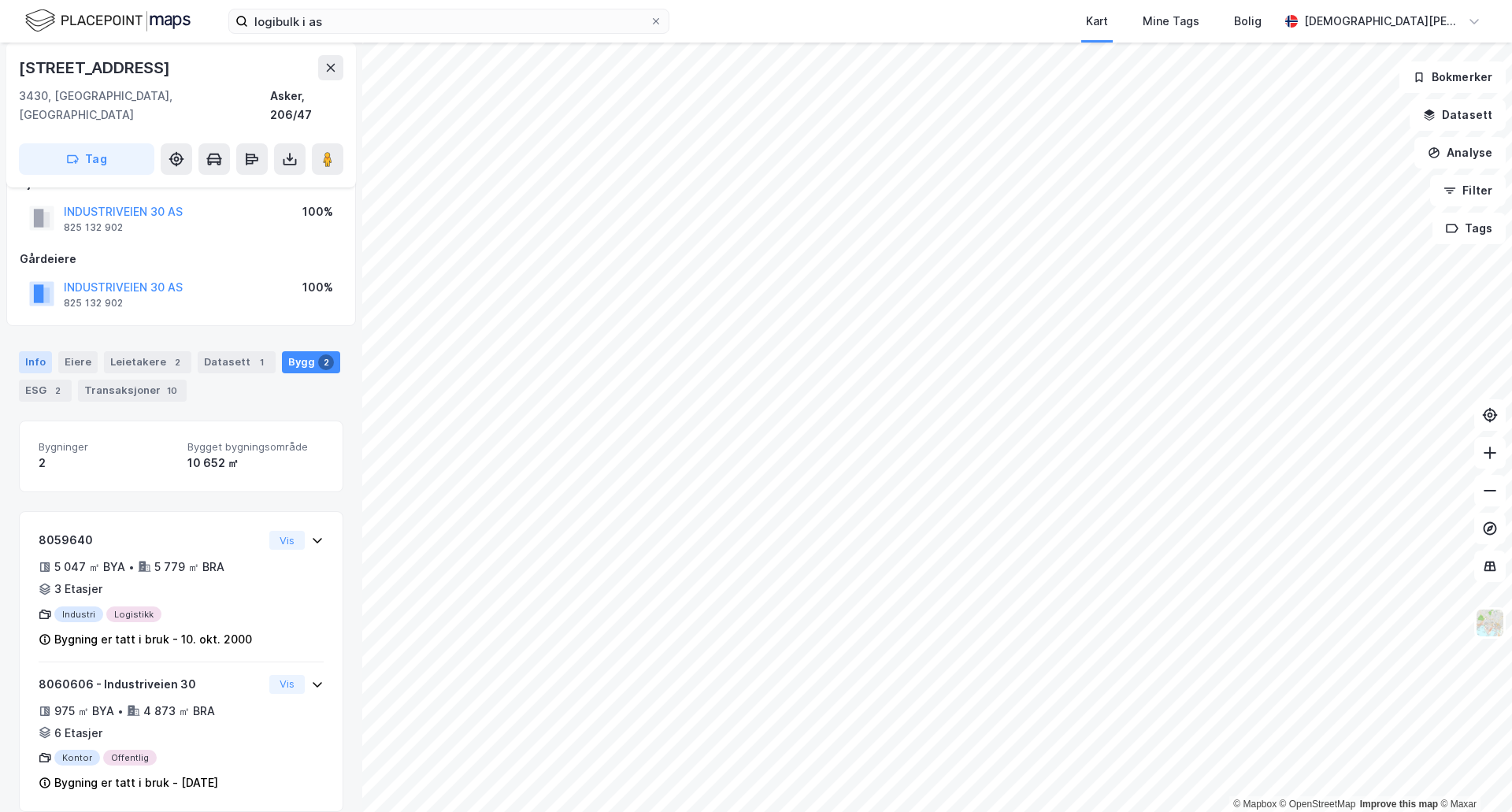
click at [39, 351] on div "Info" at bounding box center [35, 362] width 33 height 22
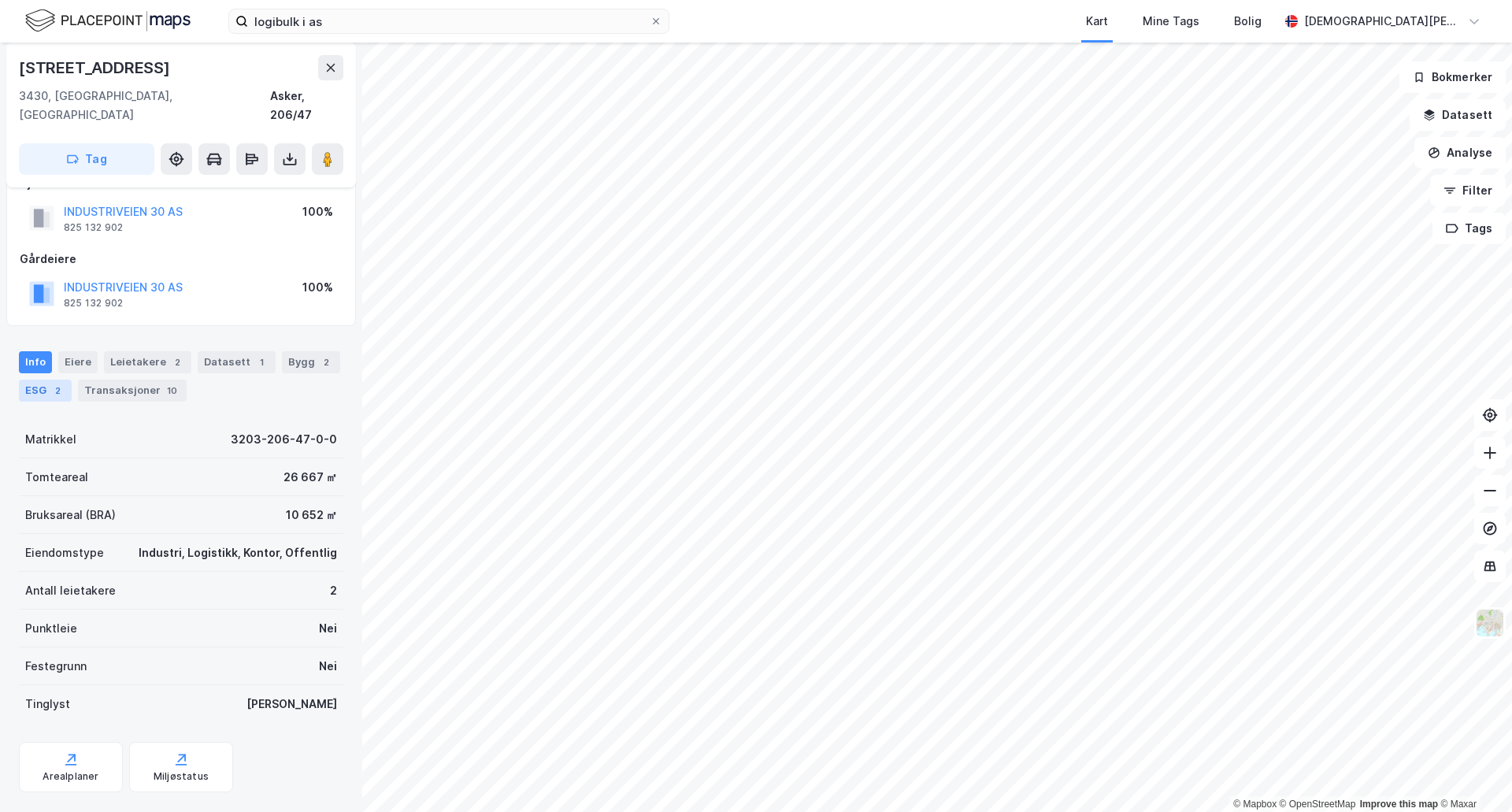
click at [46, 379] on div "ESG 2" at bounding box center [45, 390] width 53 height 22
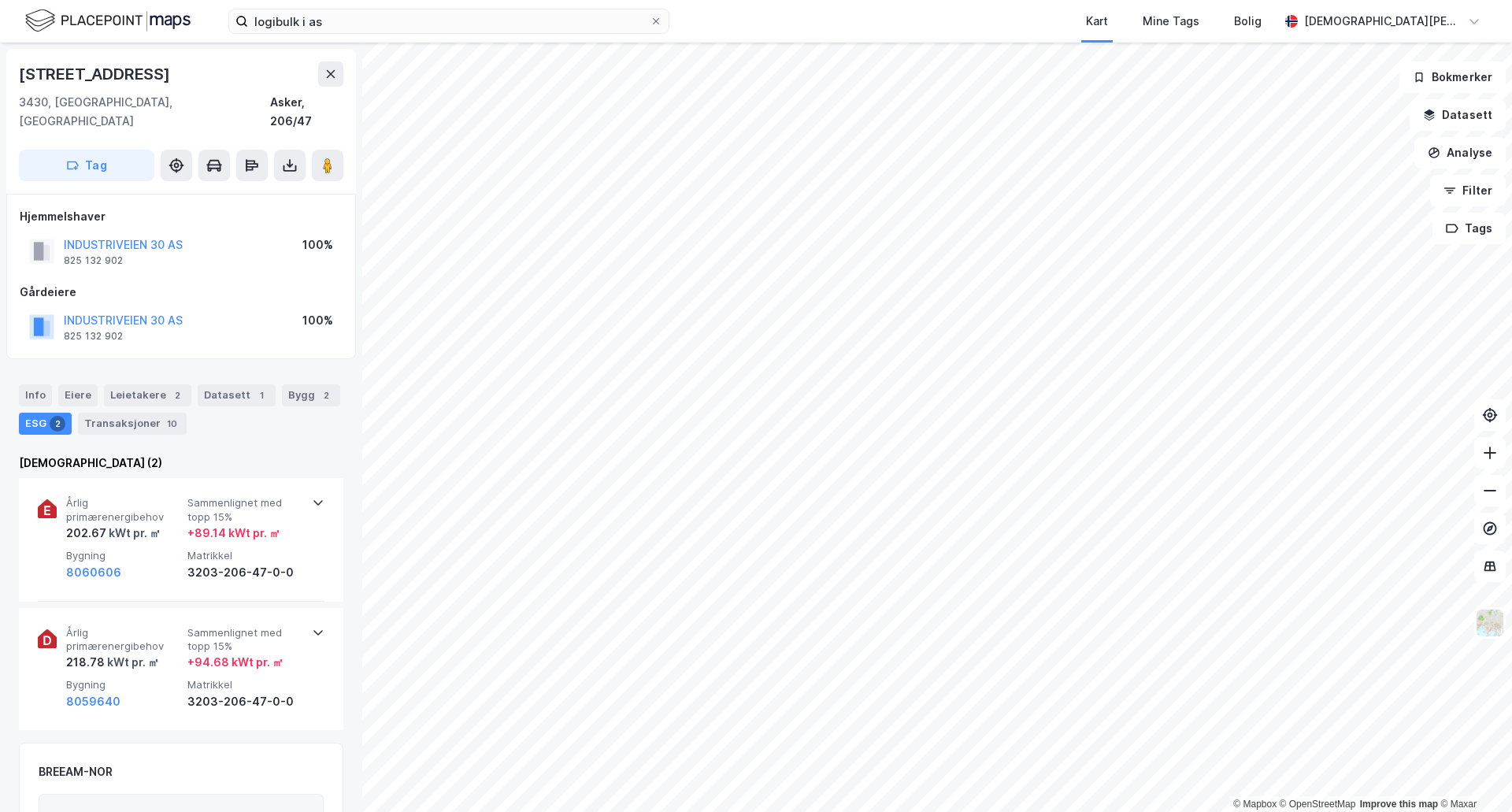
click at [46, 385] on div "Info" at bounding box center [35, 395] width 33 height 22
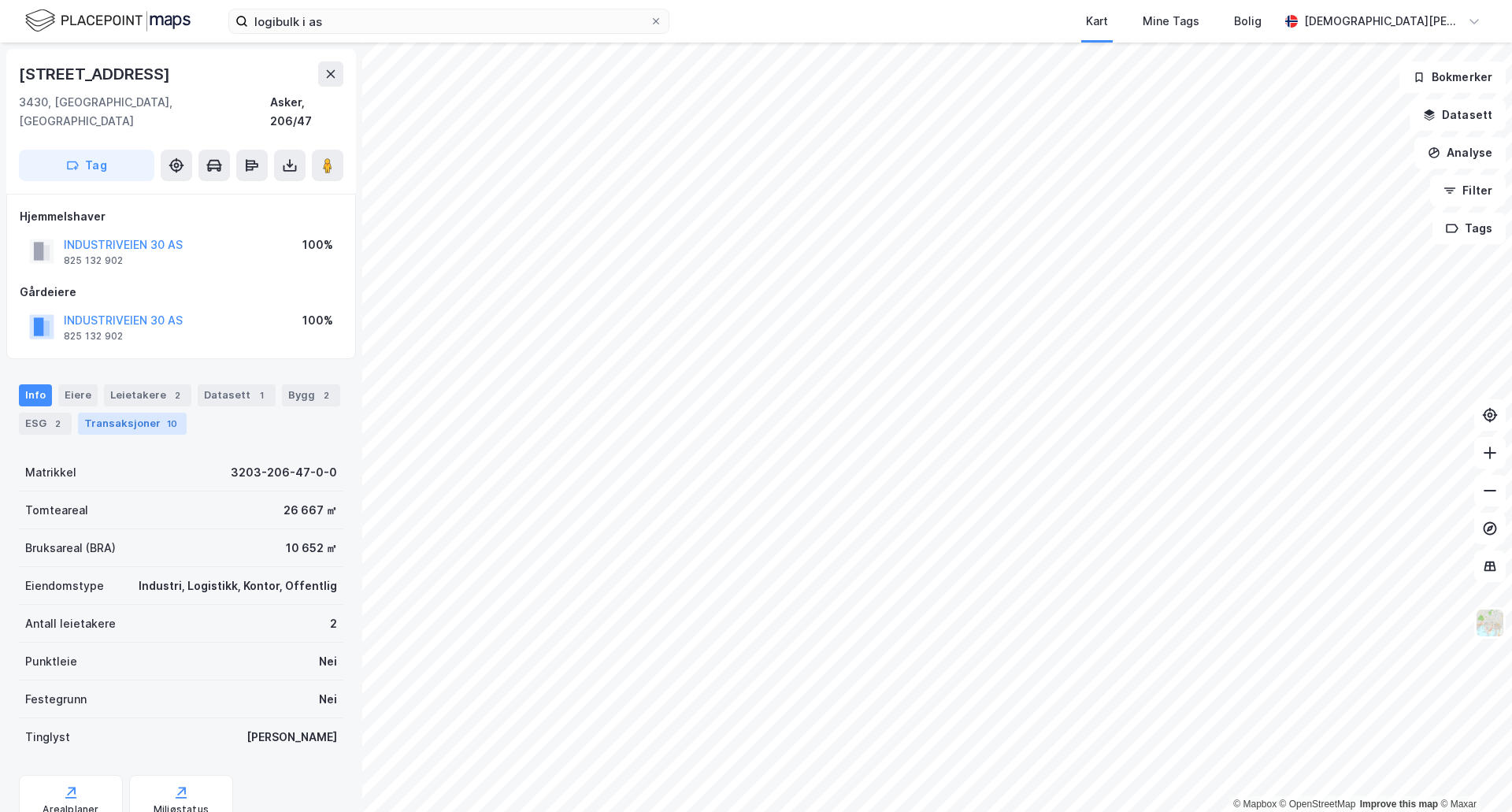
click at [123, 413] on div "Transaksjoner 10" at bounding box center [132, 424] width 109 height 22
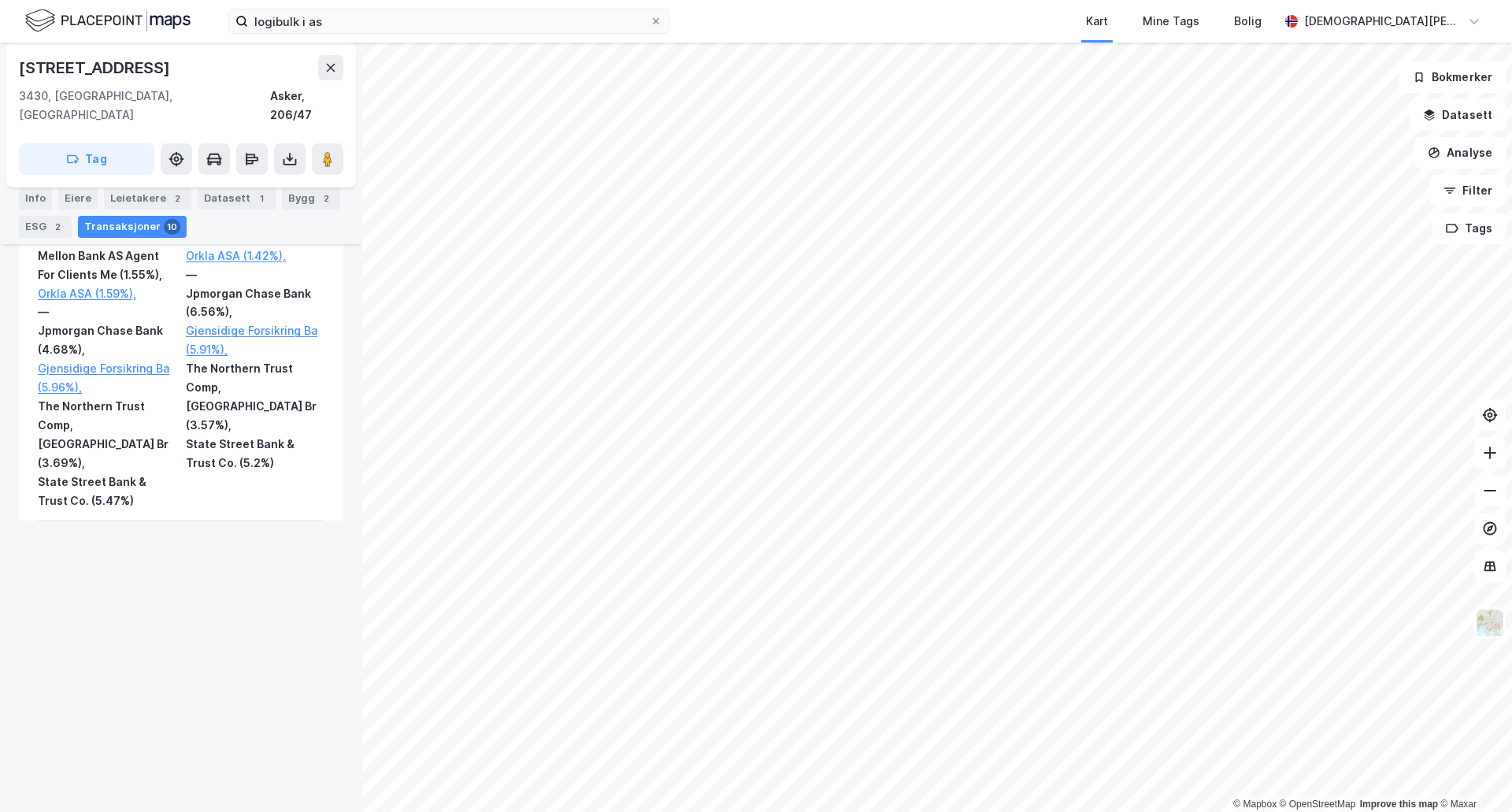
scroll to position [1511, 0]
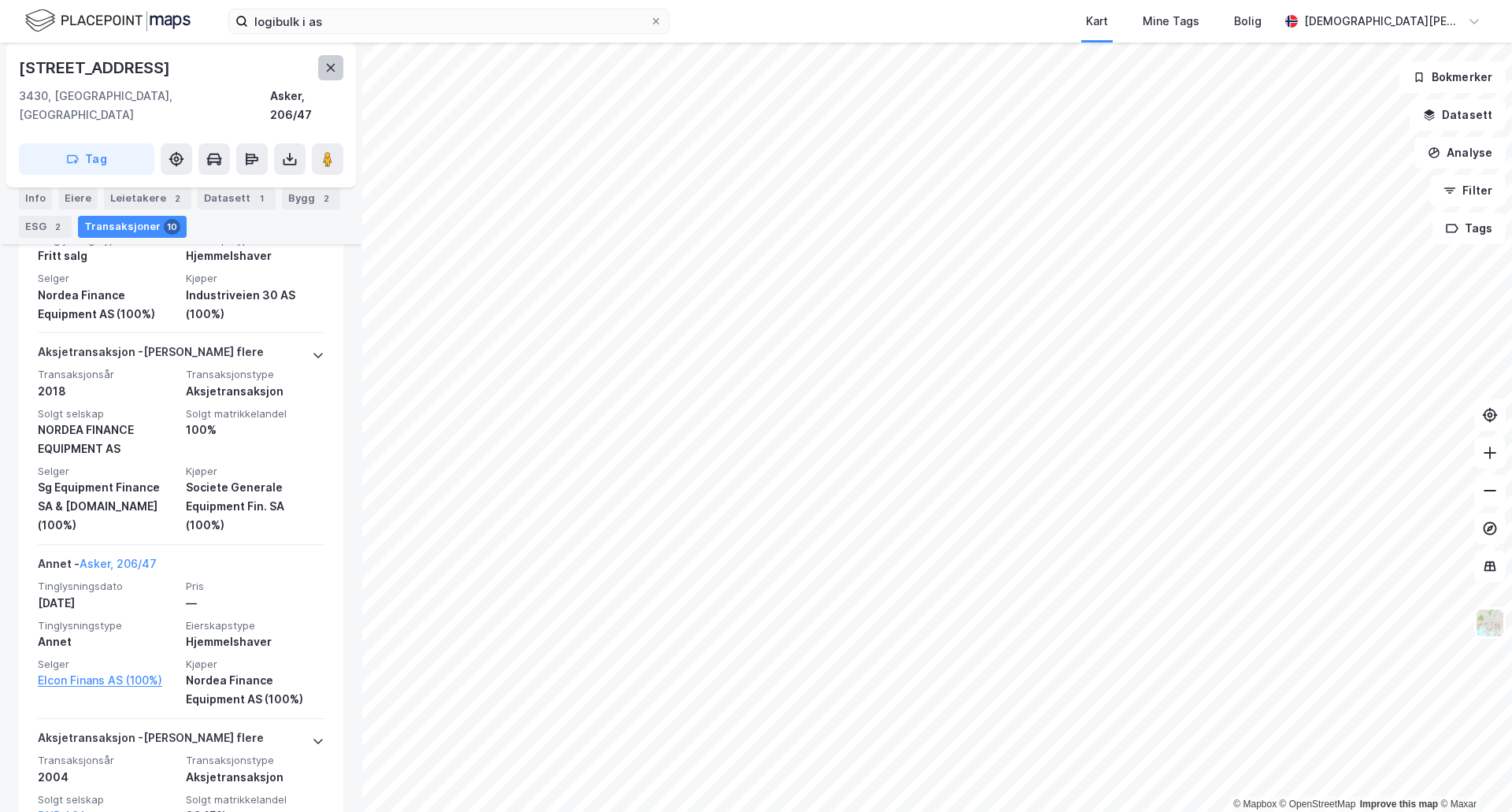
click at [329, 68] on icon at bounding box center [331, 67] width 9 height 8
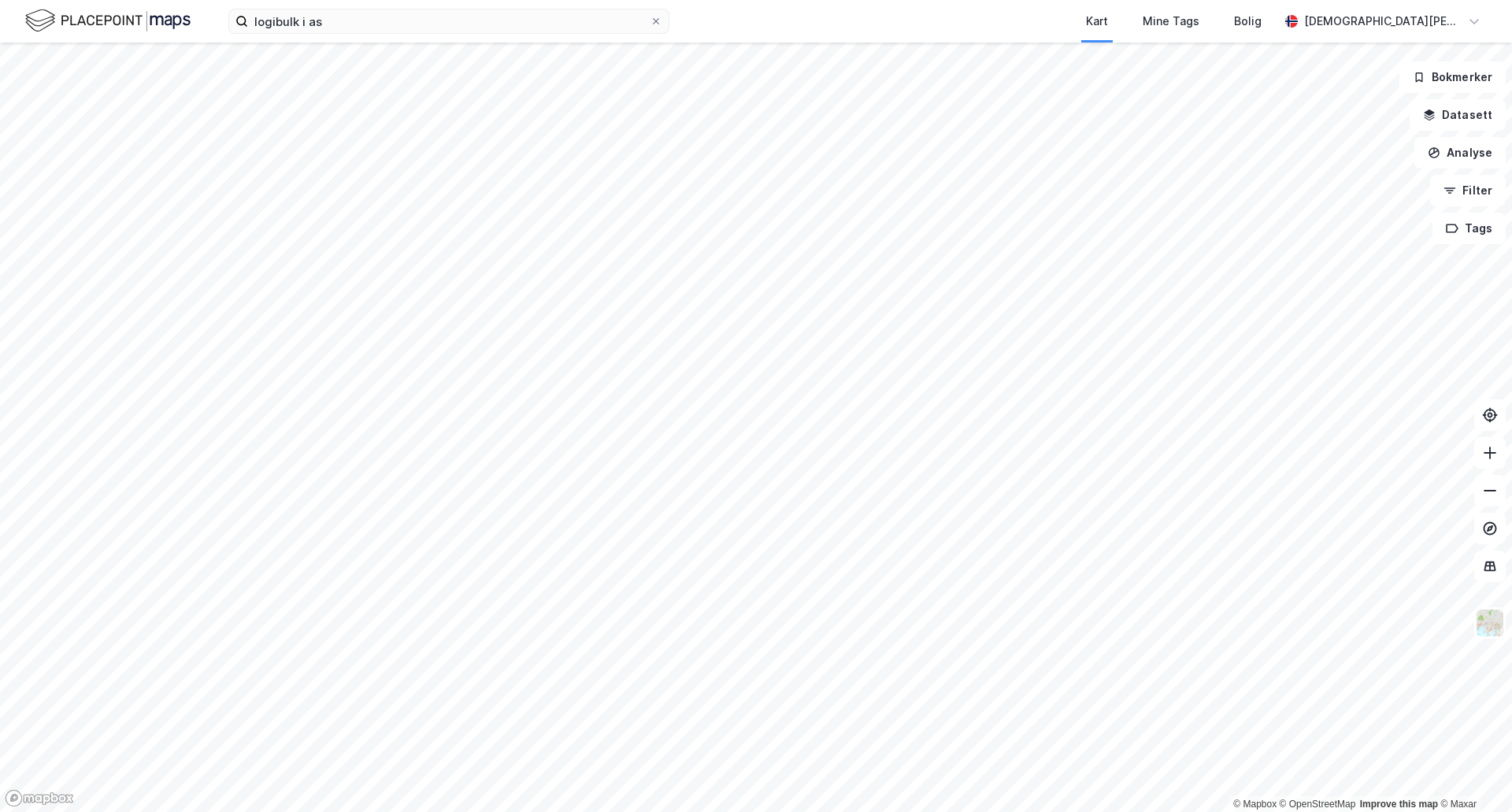
click at [909, 811] on html "logibulk i as Kart Mine Tags [PERSON_NAME] [PERSON_NAME] © Mapbox © OpenStreetM…" at bounding box center [756, 406] width 1512 height 812
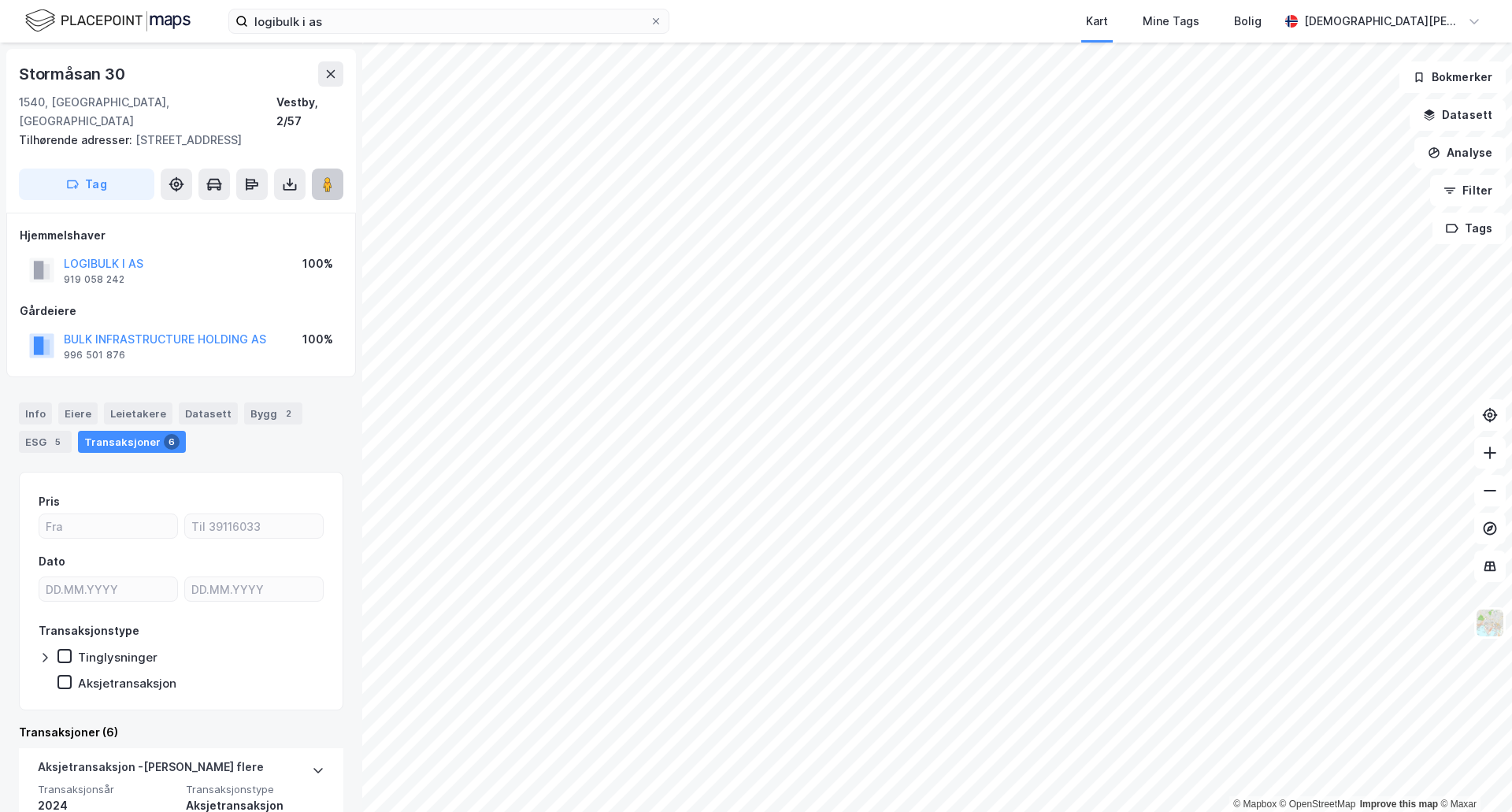
drag, startPoint x: 324, startPoint y: 179, endPoint x: 321, endPoint y: 160, distance: 19.2
click at [321, 168] on button at bounding box center [328, 184] width 32 height 32
click at [320, 176] on icon at bounding box center [328, 184] width 16 height 16
